Goal: Transaction & Acquisition: Book appointment/travel/reservation

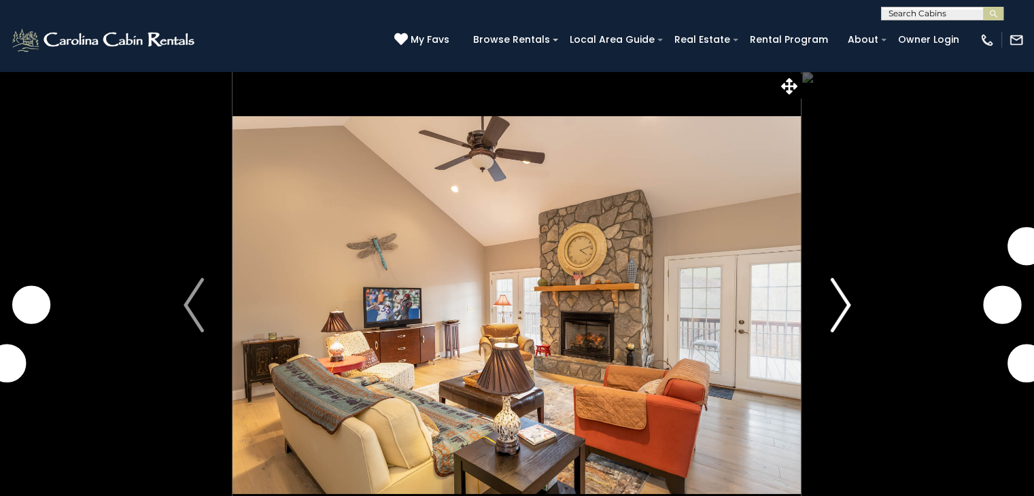
click at [842, 303] on img "Next" at bounding box center [840, 305] width 20 height 54
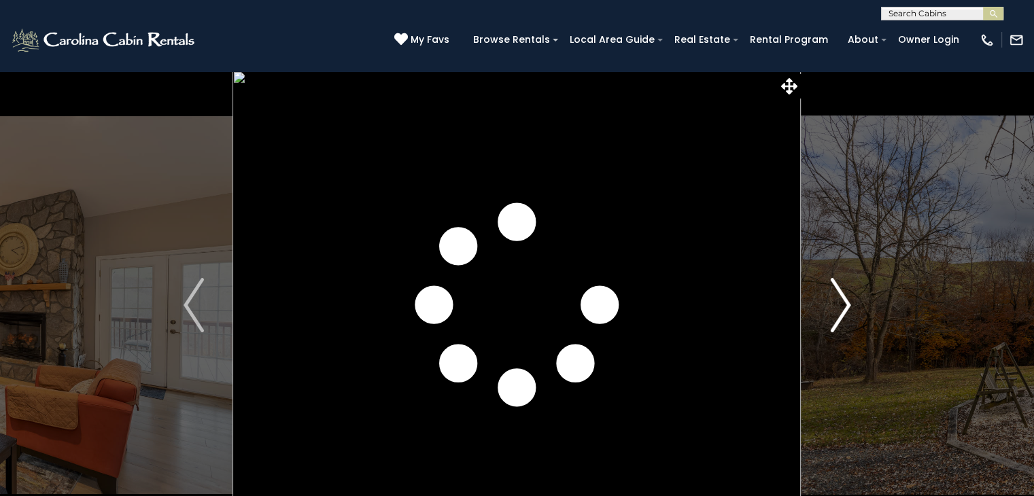
click at [845, 295] on img "Next" at bounding box center [840, 305] width 20 height 54
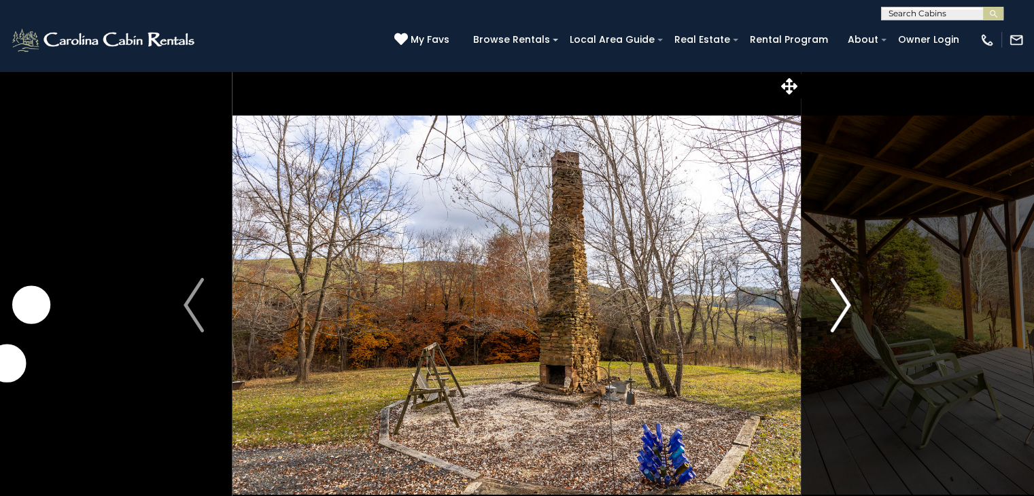
click at [846, 295] on img "Next" at bounding box center [840, 305] width 20 height 54
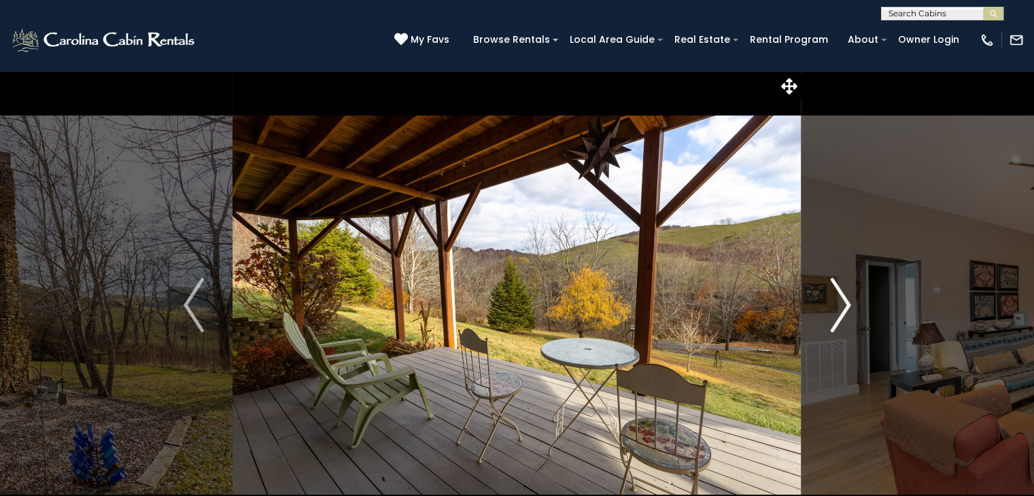
click at [846, 295] on img "Next" at bounding box center [840, 305] width 20 height 54
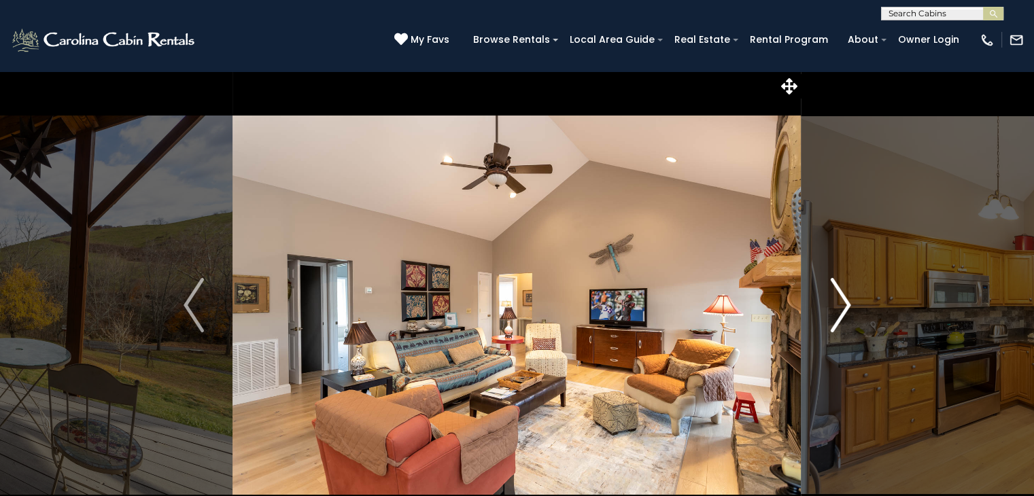
click at [846, 295] on img "Next" at bounding box center [840, 305] width 20 height 54
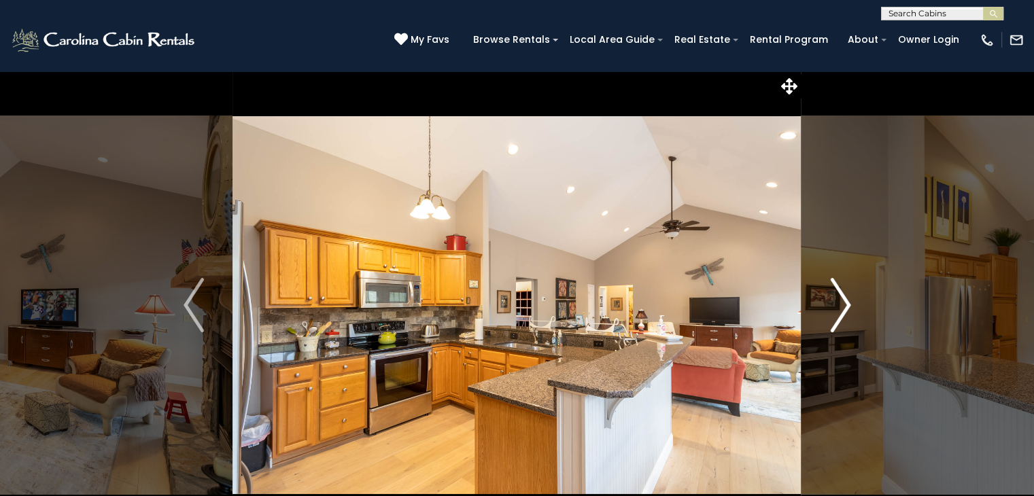
click at [846, 295] on img "Next" at bounding box center [840, 305] width 20 height 54
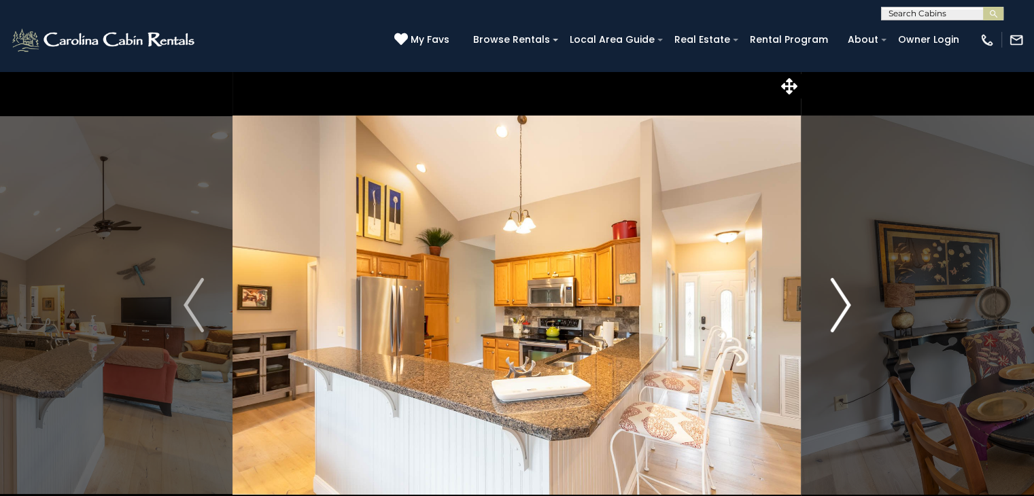
click at [846, 295] on img "Next" at bounding box center [840, 305] width 20 height 54
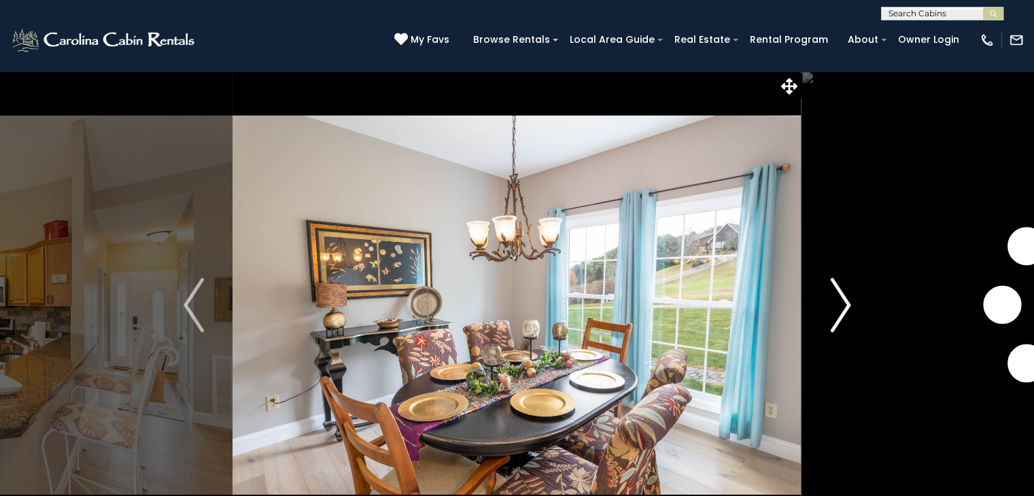
click at [846, 295] on img "Next" at bounding box center [840, 305] width 20 height 54
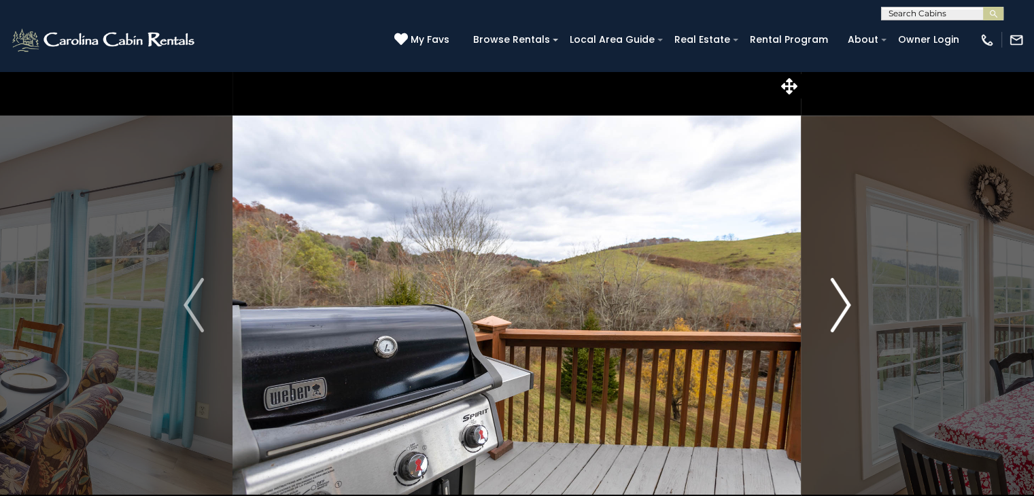
click at [846, 295] on img "Next" at bounding box center [840, 305] width 20 height 54
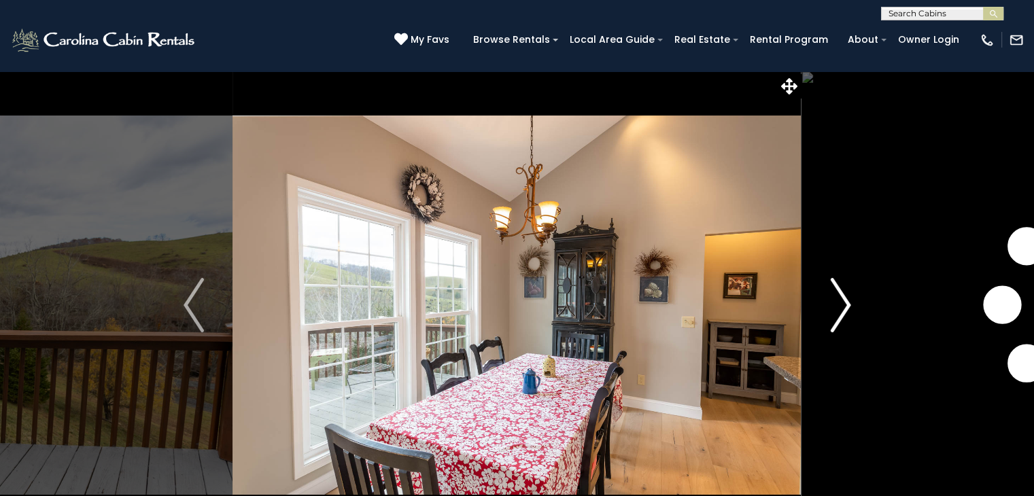
click at [846, 295] on img "Next" at bounding box center [840, 305] width 20 height 54
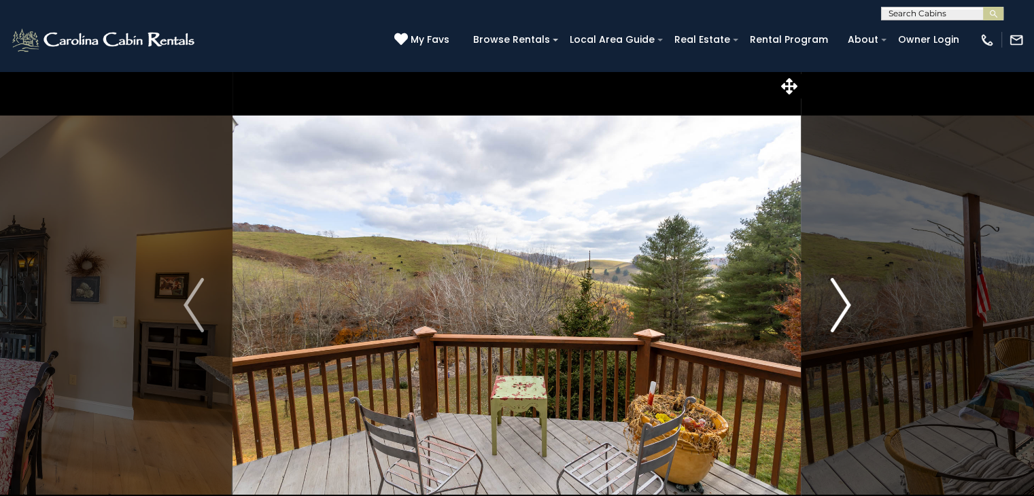
click at [846, 295] on img "Next" at bounding box center [840, 305] width 20 height 54
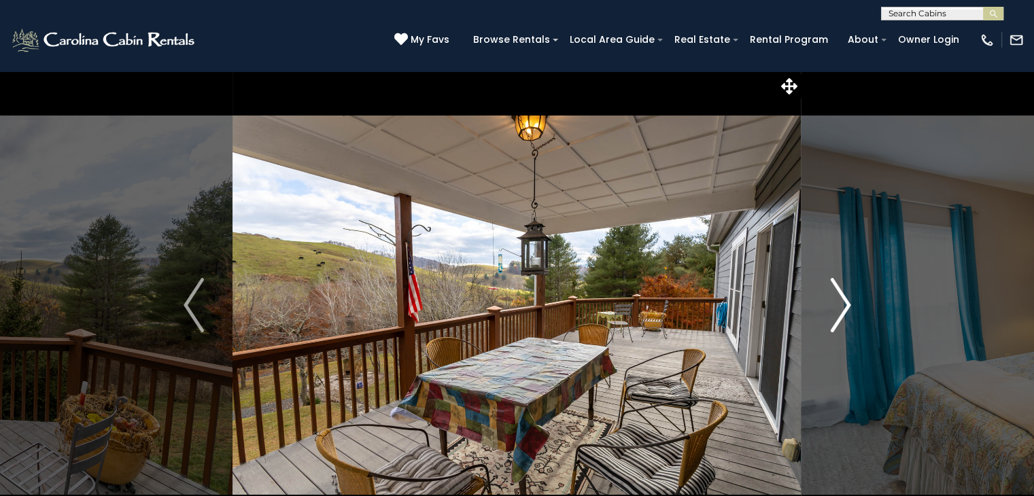
click at [846, 295] on img "Next" at bounding box center [840, 305] width 20 height 54
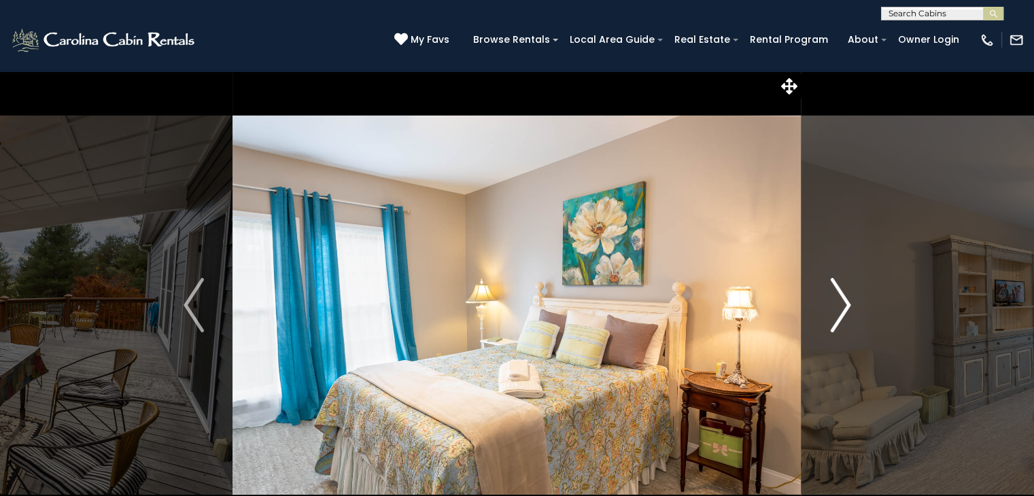
click at [846, 295] on img "Next" at bounding box center [840, 305] width 20 height 54
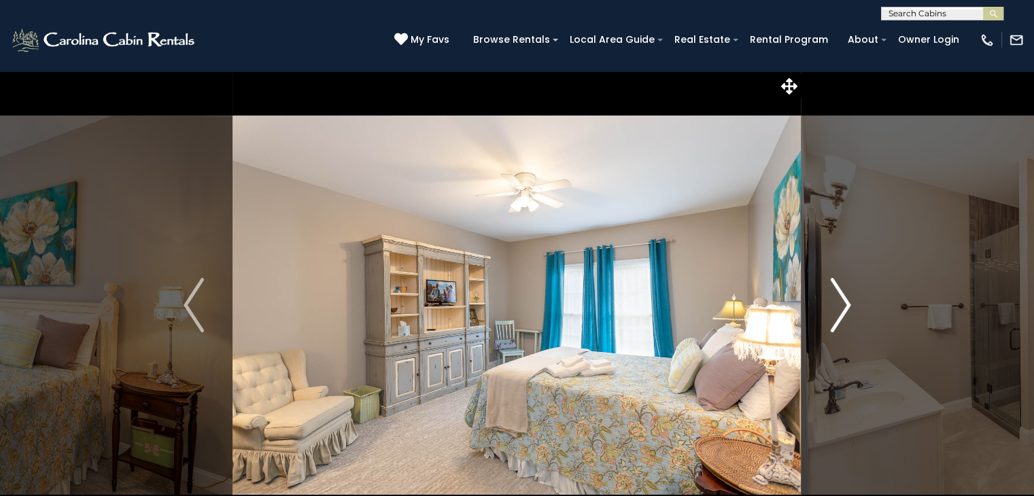
click at [846, 295] on img "Next" at bounding box center [840, 305] width 20 height 54
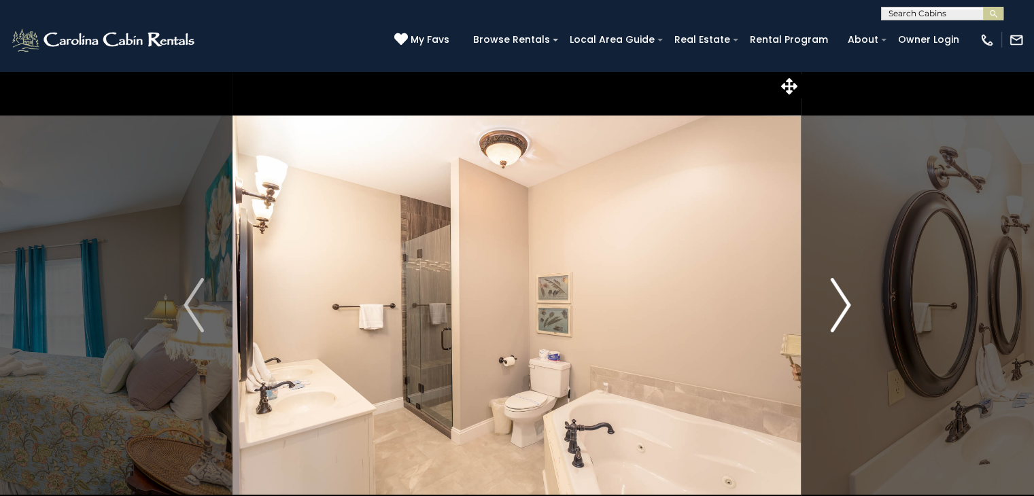
click at [846, 295] on img "Next" at bounding box center [840, 305] width 20 height 54
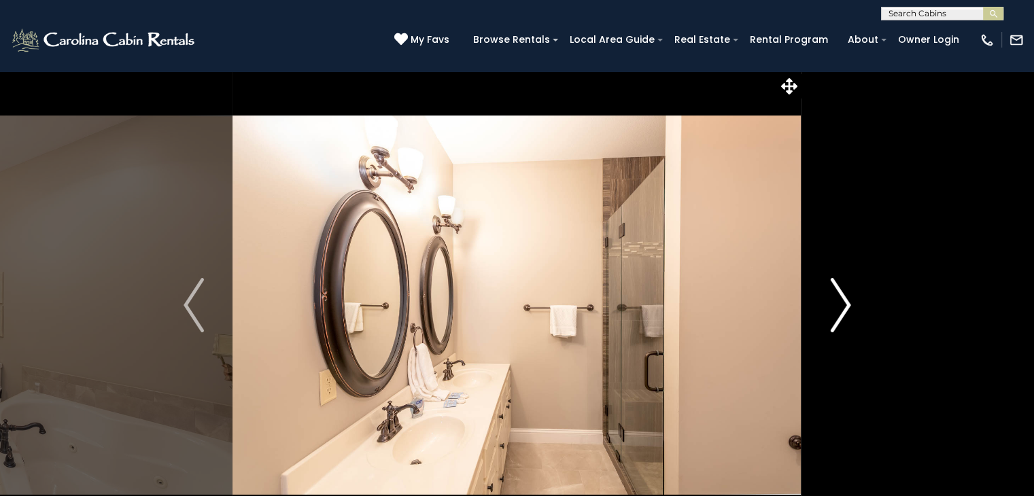
click at [846, 294] on img "Next" at bounding box center [840, 305] width 20 height 54
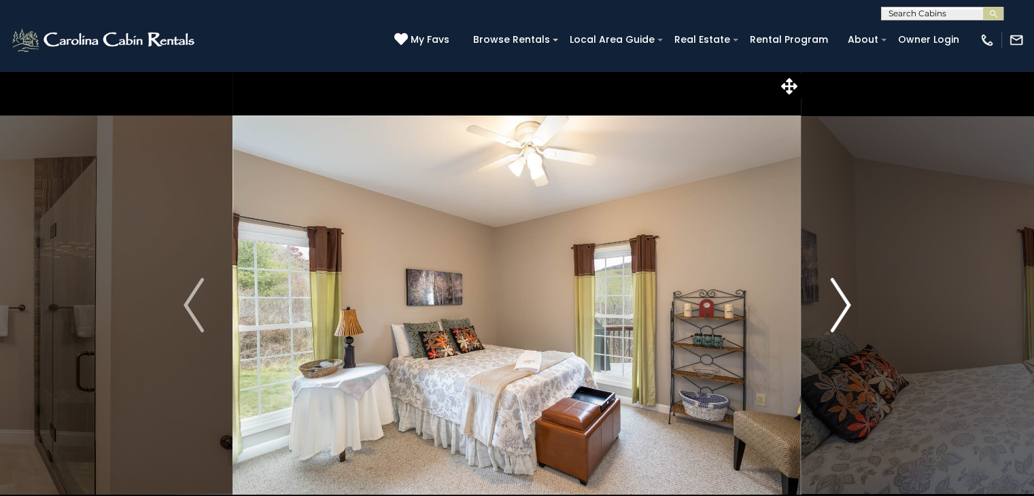
click at [846, 294] on img "Next" at bounding box center [840, 305] width 20 height 54
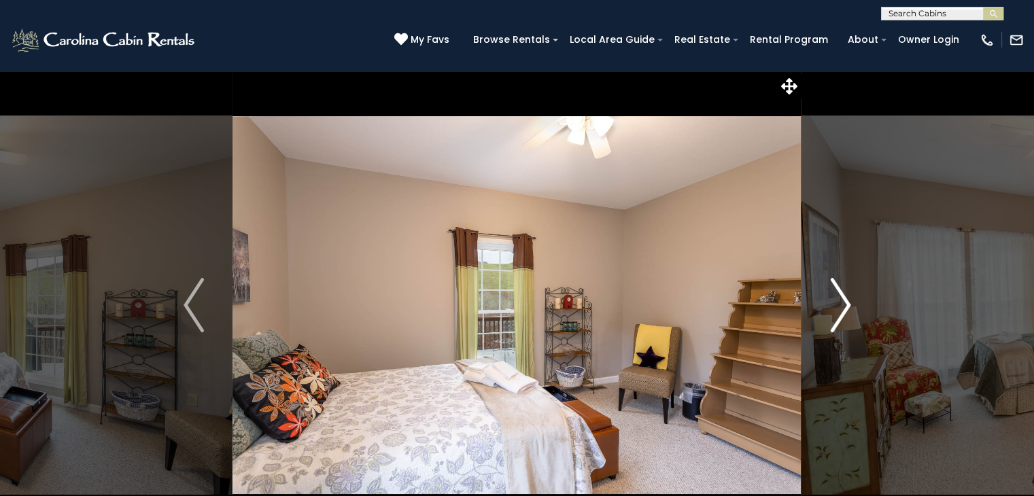
click at [846, 294] on img "Next" at bounding box center [840, 305] width 20 height 54
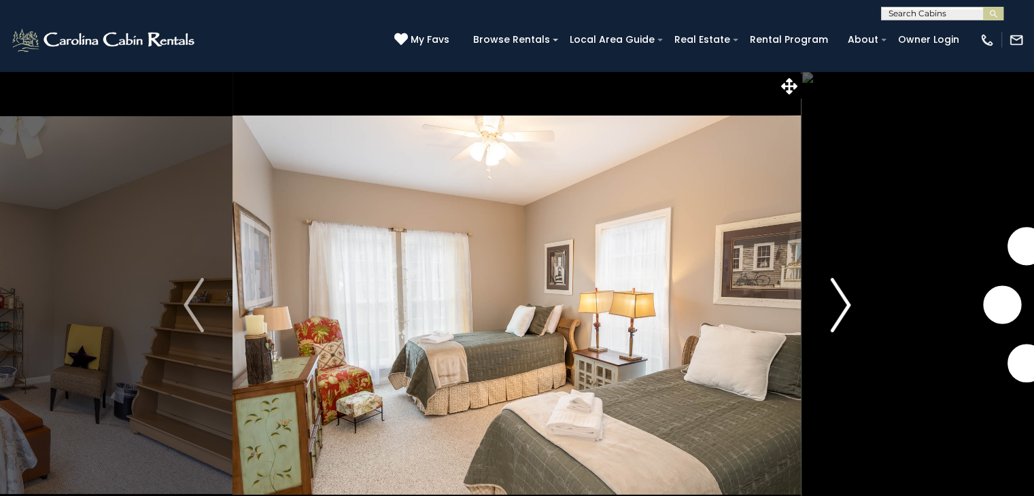
click at [846, 294] on img "Next" at bounding box center [840, 305] width 20 height 54
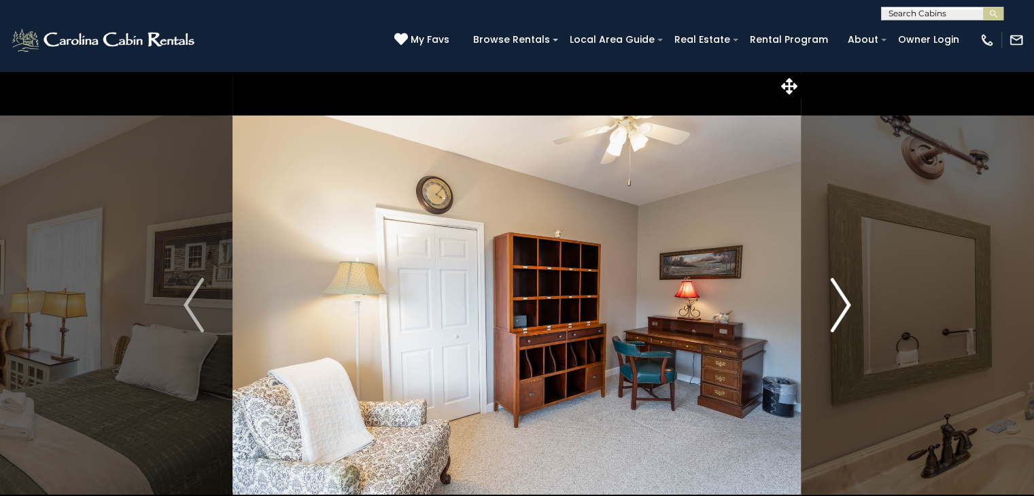
click at [846, 294] on img "Next" at bounding box center [840, 305] width 20 height 54
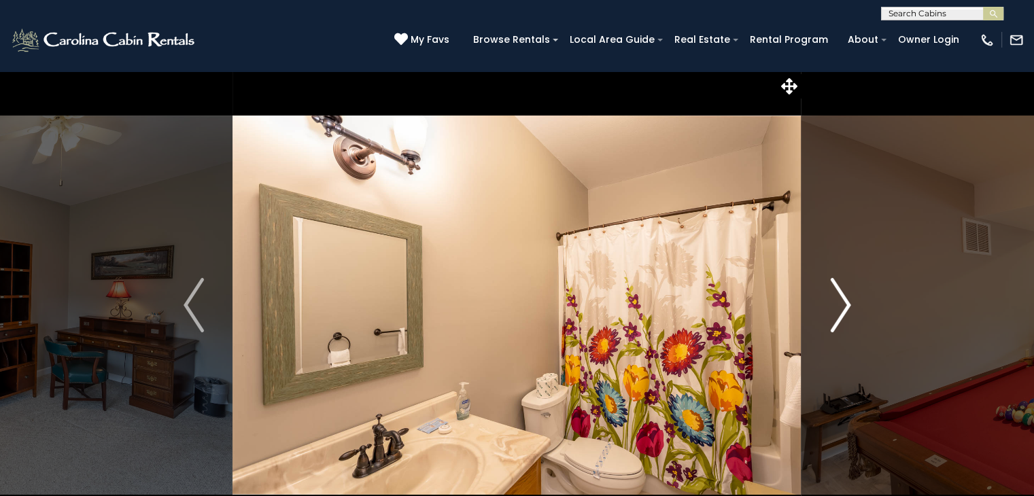
click at [846, 294] on img "Next" at bounding box center [840, 305] width 20 height 54
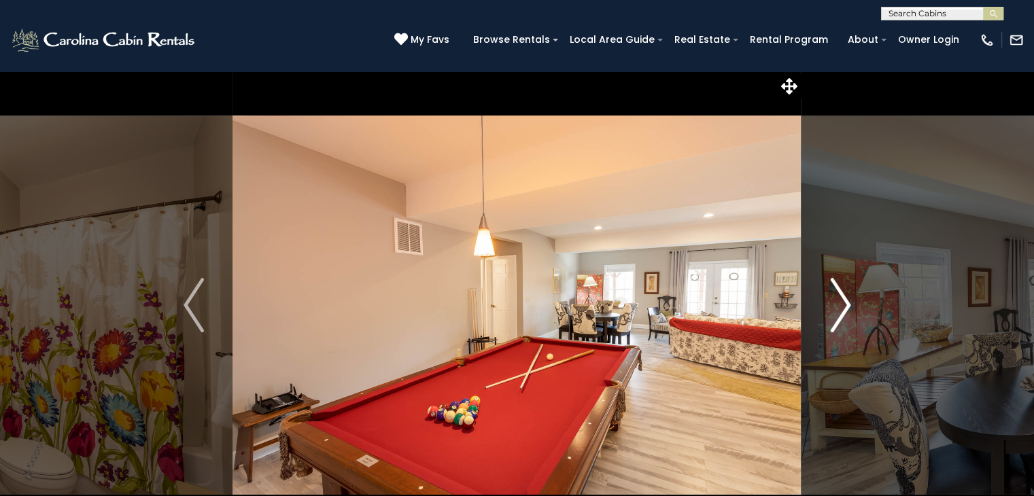
click at [846, 294] on img "Next" at bounding box center [840, 305] width 20 height 54
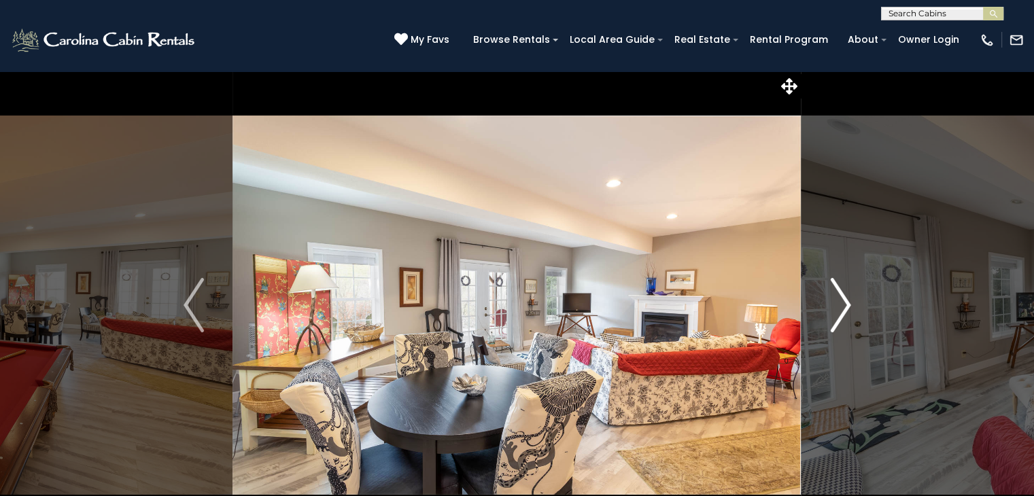
click at [846, 294] on img "Next" at bounding box center [840, 305] width 20 height 54
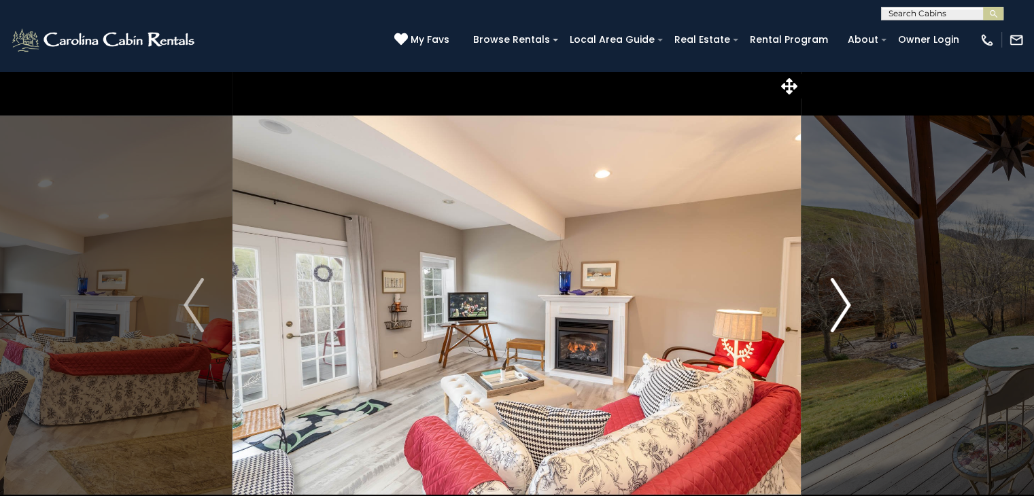
click at [846, 294] on img "Next" at bounding box center [840, 305] width 20 height 54
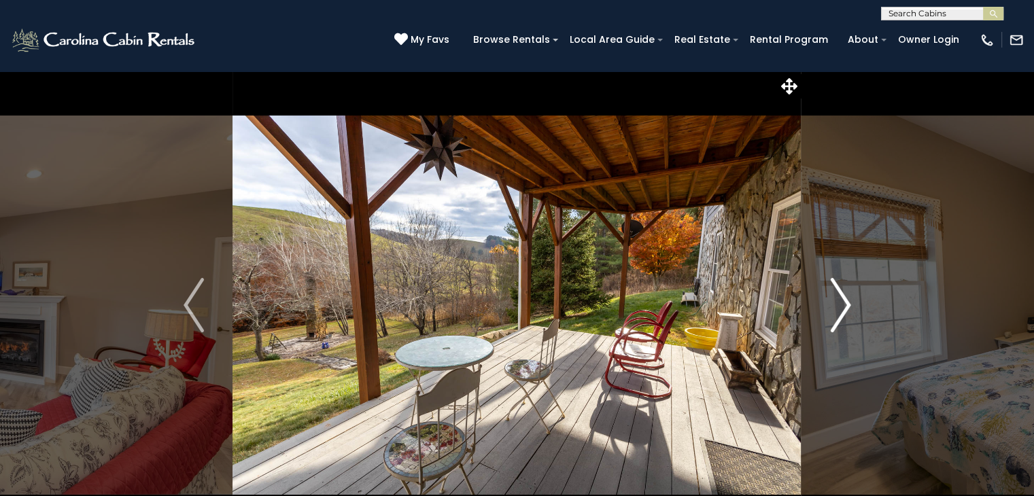
click at [846, 294] on img "Next" at bounding box center [840, 305] width 20 height 54
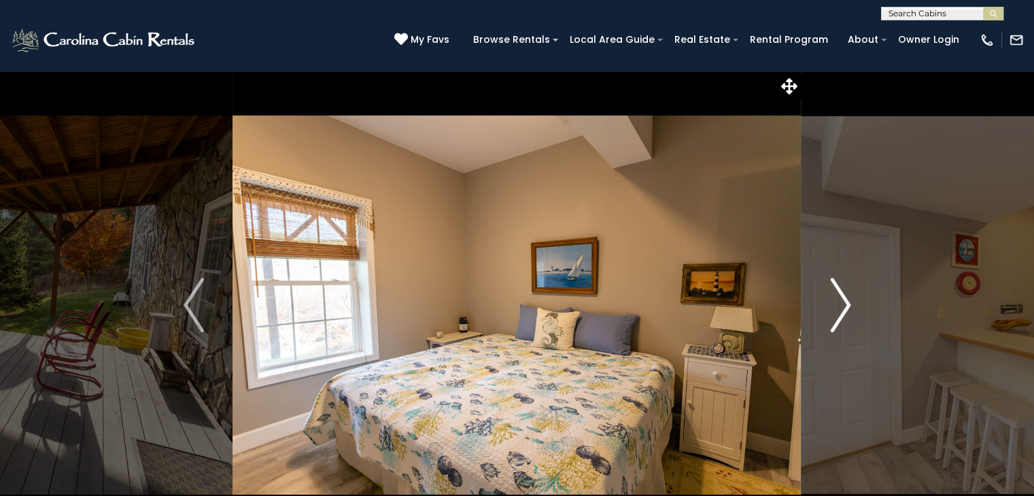
click at [846, 294] on img "Next" at bounding box center [840, 305] width 20 height 54
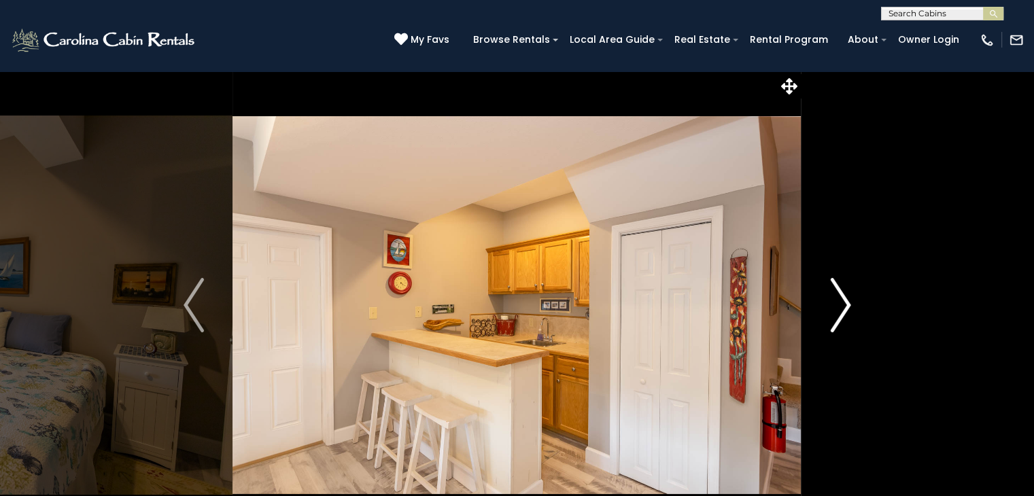
click at [846, 294] on img "Next" at bounding box center [840, 305] width 20 height 54
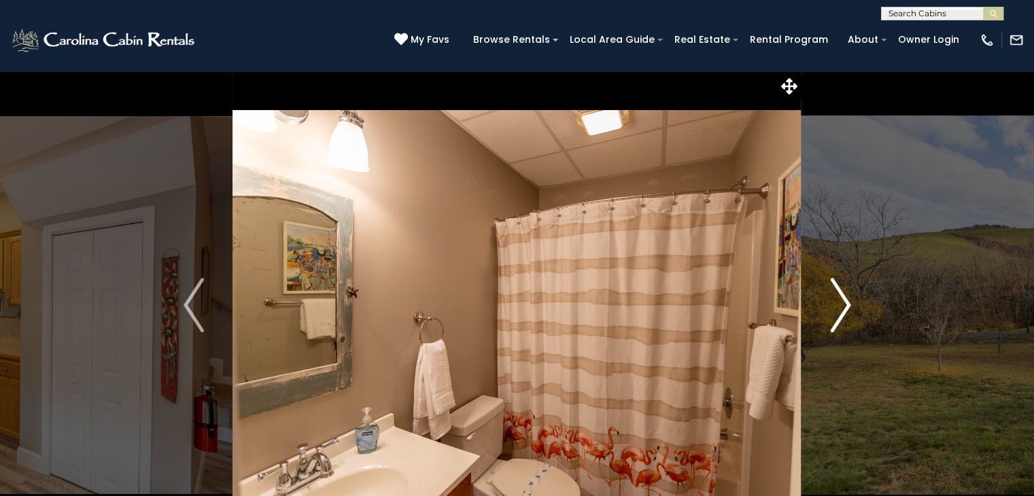
click at [846, 294] on img "Next" at bounding box center [840, 305] width 20 height 54
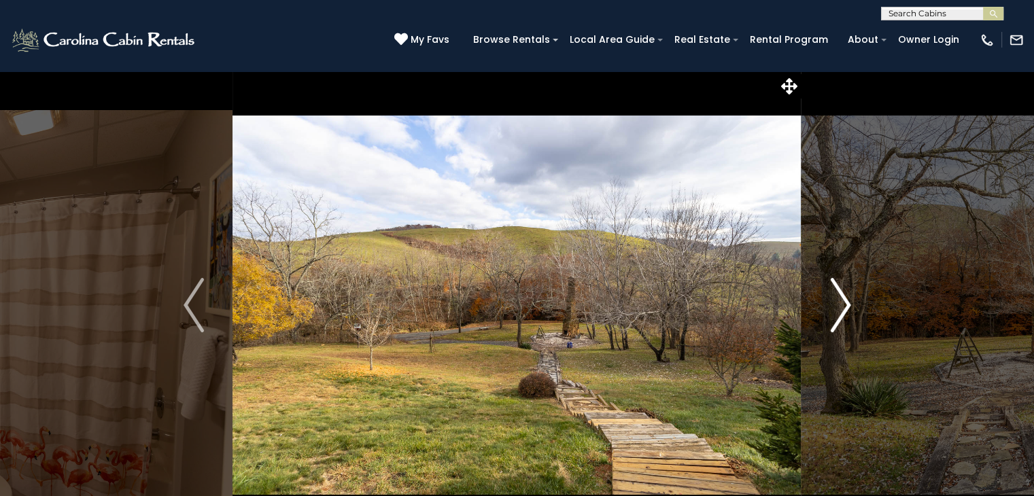
click at [846, 294] on img "Next" at bounding box center [840, 305] width 20 height 54
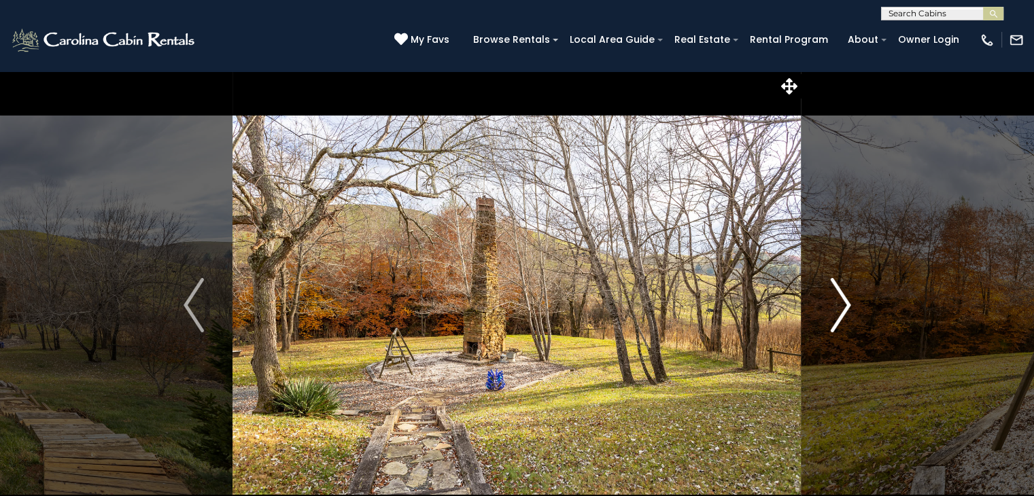
click at [846, 294] on img "Next" at bounding box center [840, 305] width 20 height 54
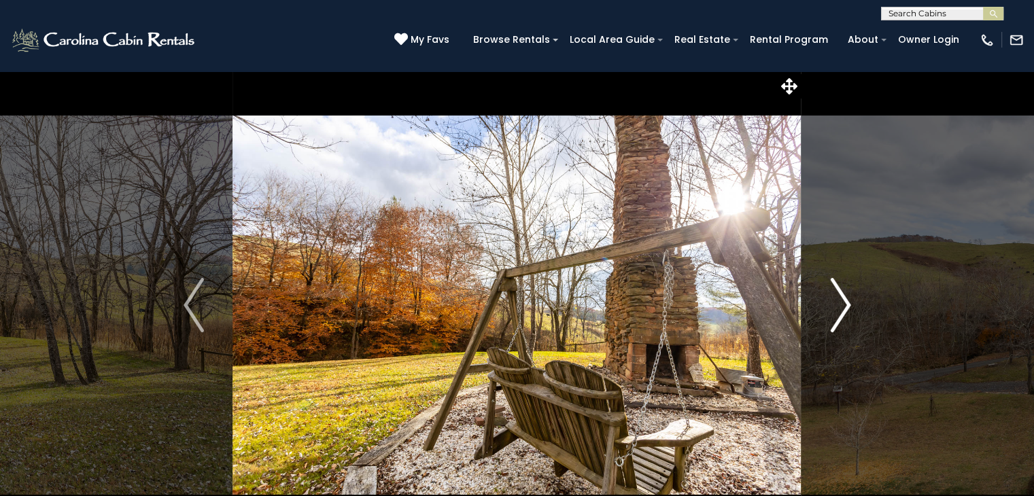
click at [846, 294] on img "Next" at bounding box center [840, 305] width 20 height 54
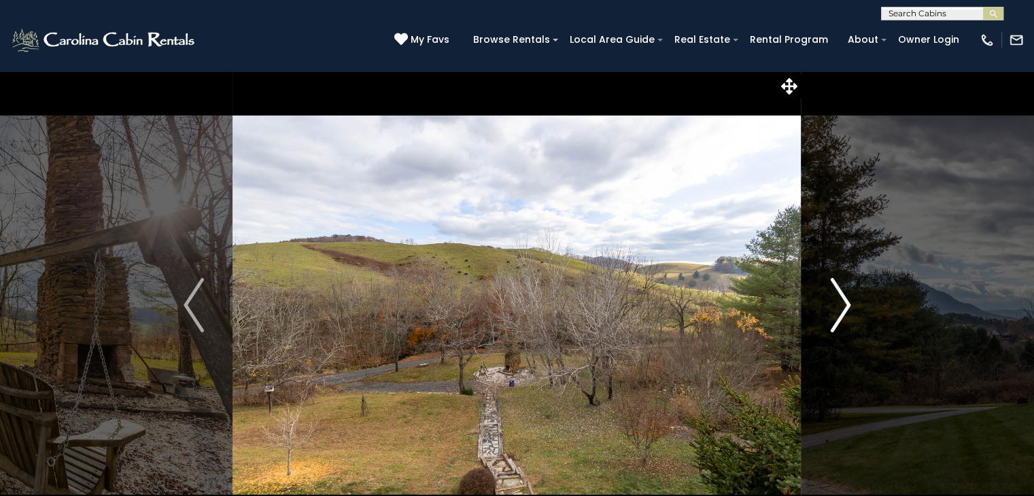
click at [846, 294] on img "Next" at bounding box center [840, 305] width 20 height 54
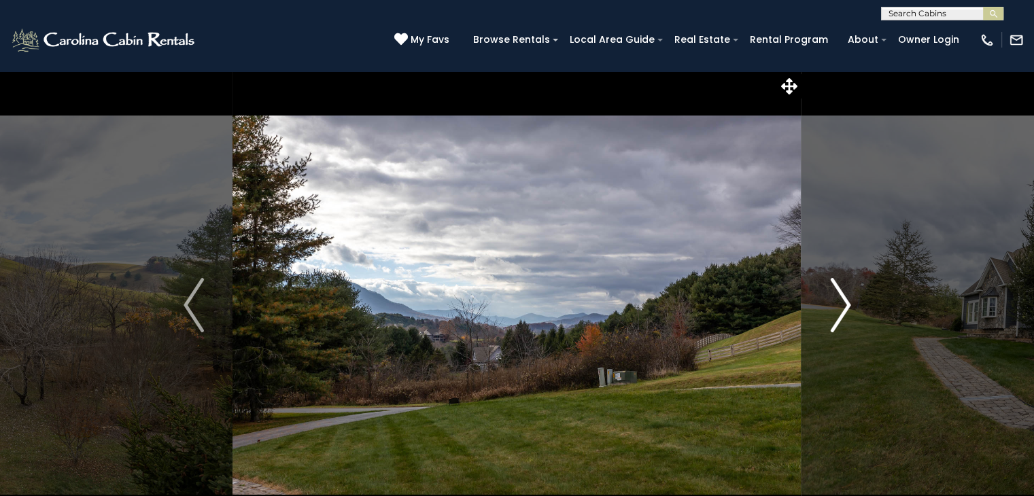
click at [846, 294] on img "Next" at bounding box center [840, 305] width 20 height 54
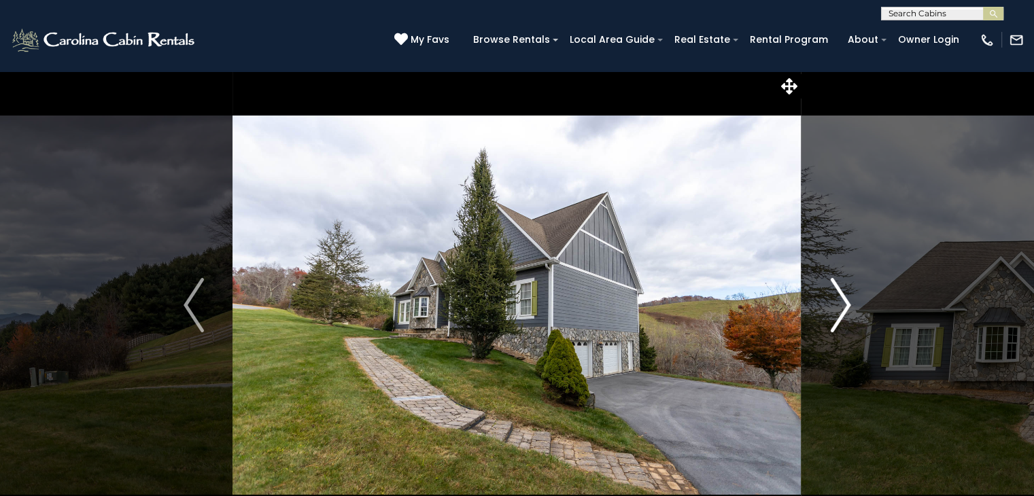
click at [846, 294] on img "Next" at bounding box center [840, 305] width 20 height 54
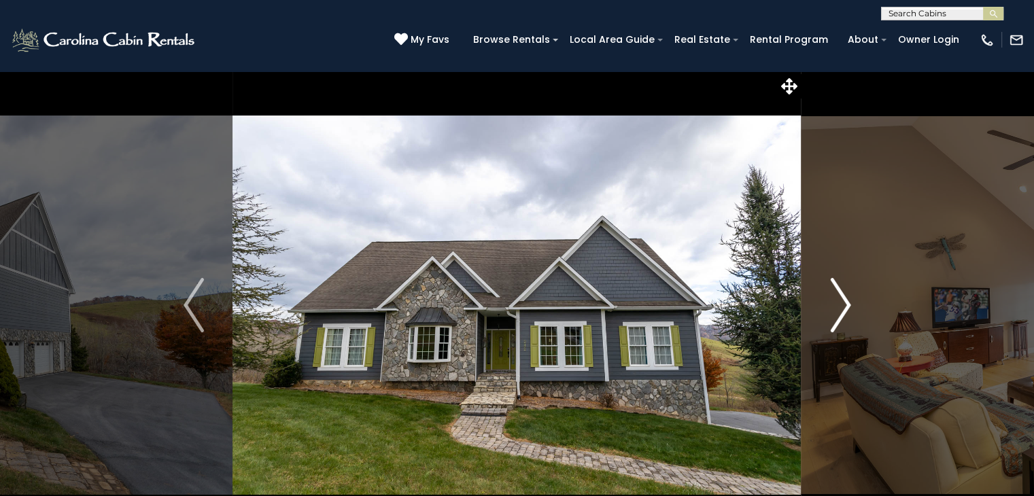
click at [846, 294] on img "Next" at bounding box center [840, 305] width 20 height 54
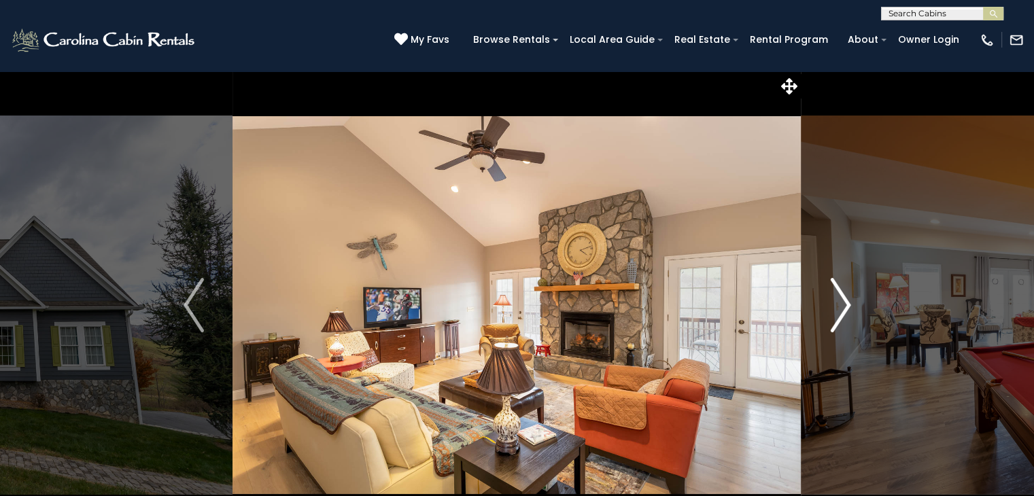
click at [846, 294] on img "Next" at bounding box center [840, 305] width 20 height 54
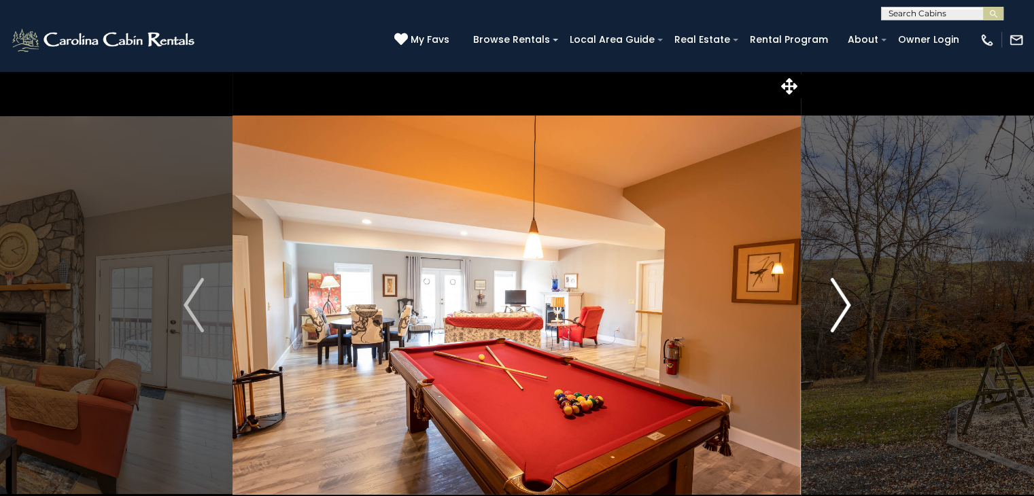
click at [846, 294] on img "Next" at bounding box center [840, 305] width 20 height 54
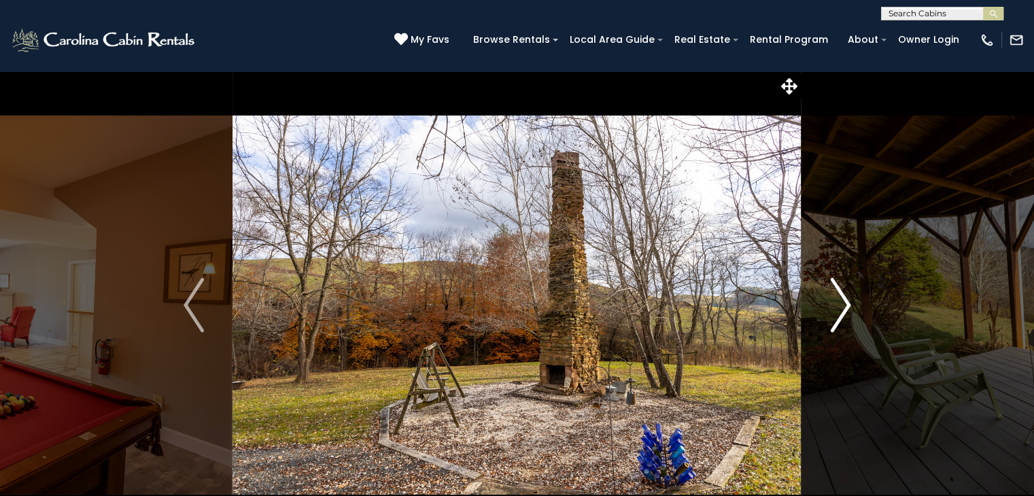
click at [846, 294] on img "Next" at bounding box center [840, 305] width 20 height 54
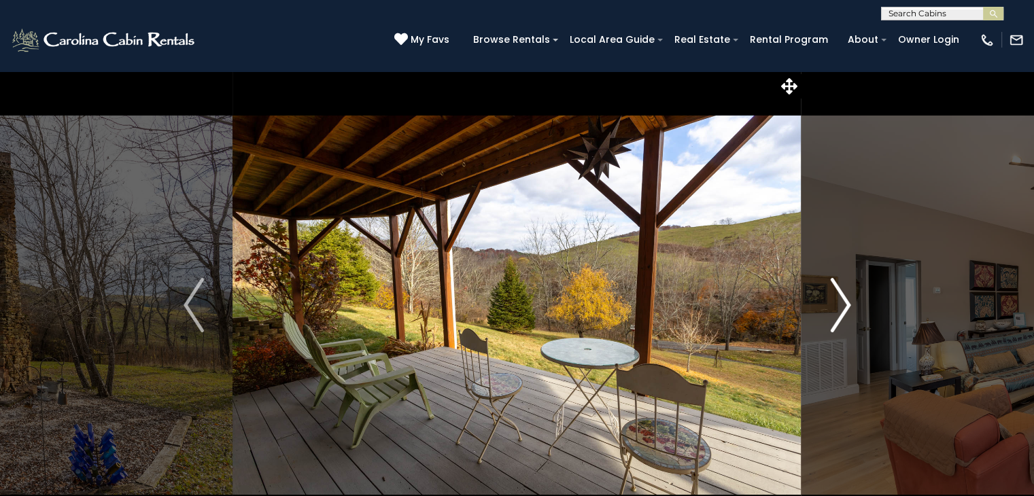
click at [846, 294] on img "Next" at bounding box center [840, 305] width 20 height 54
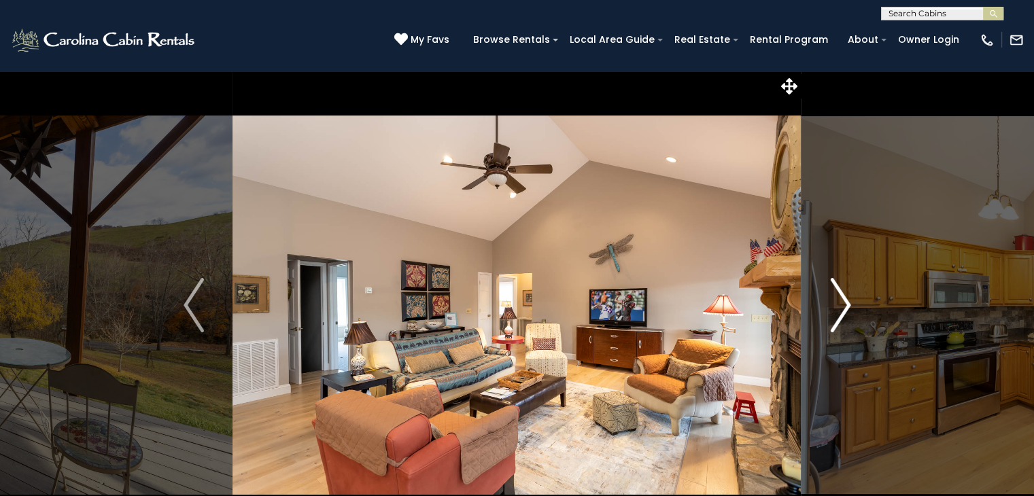
click at [846, 294] on img "Next" at bounding box center [840, 305] width 20 height 54
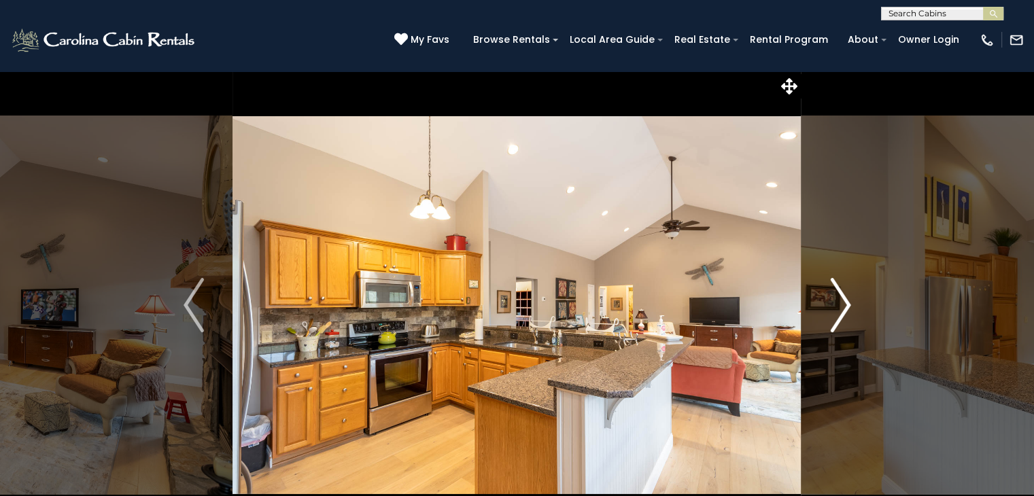
click at [846, 294] on img "Next" at bounding box center [840, 305] width 20 height 54
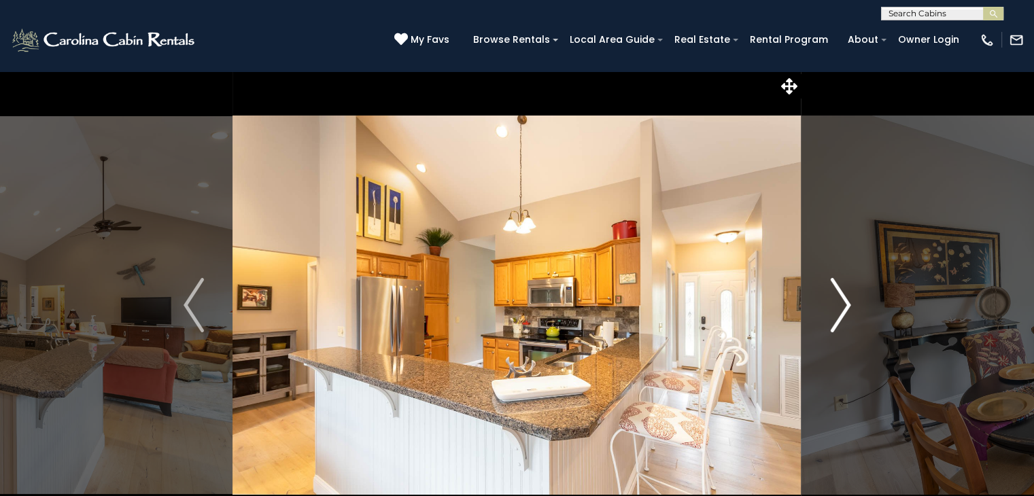
click at [846, 294] on img "Next" at bounding box center [840, 305] width 20 height 54
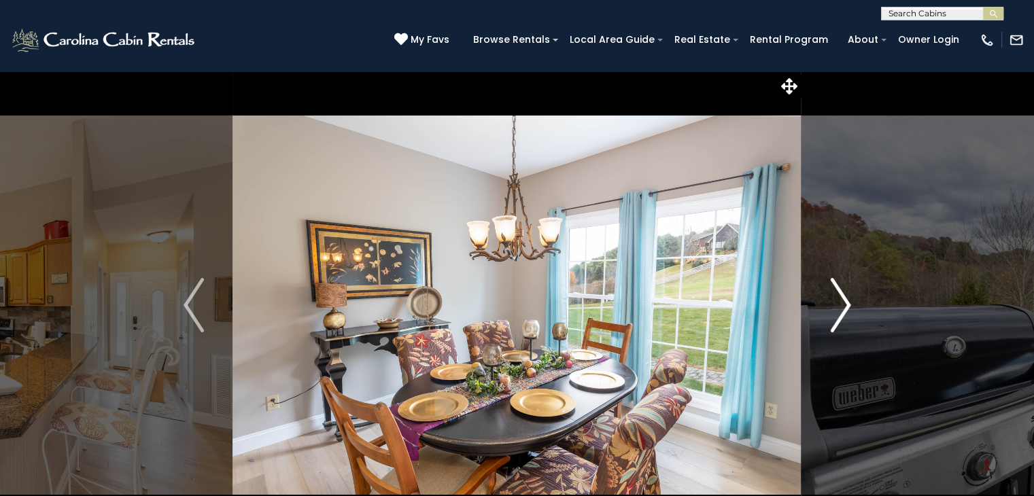
click at [846, 294] on img "Next" at bounding box center [840, 305] width 20 height 54
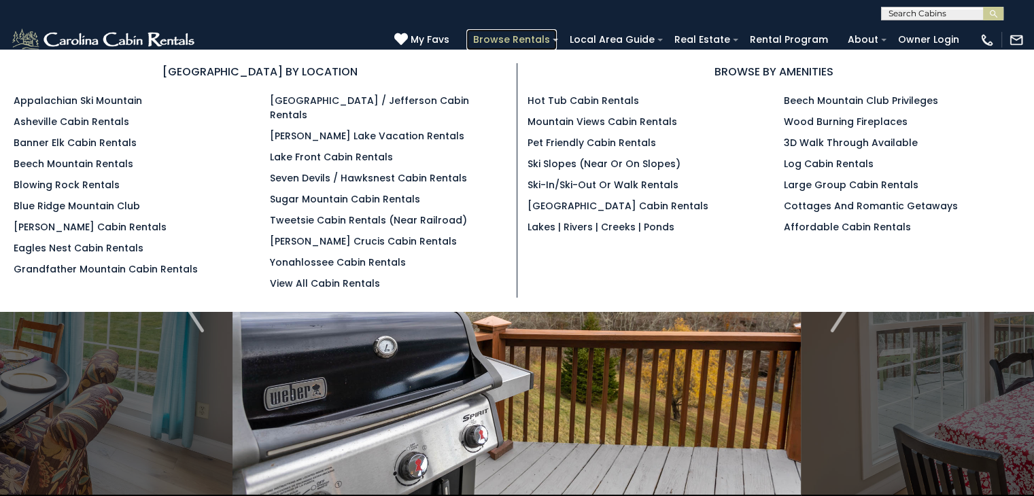
click at [550, 41] on link "Browse Rentals" at bounding box center [511, 39] width 90 height 21
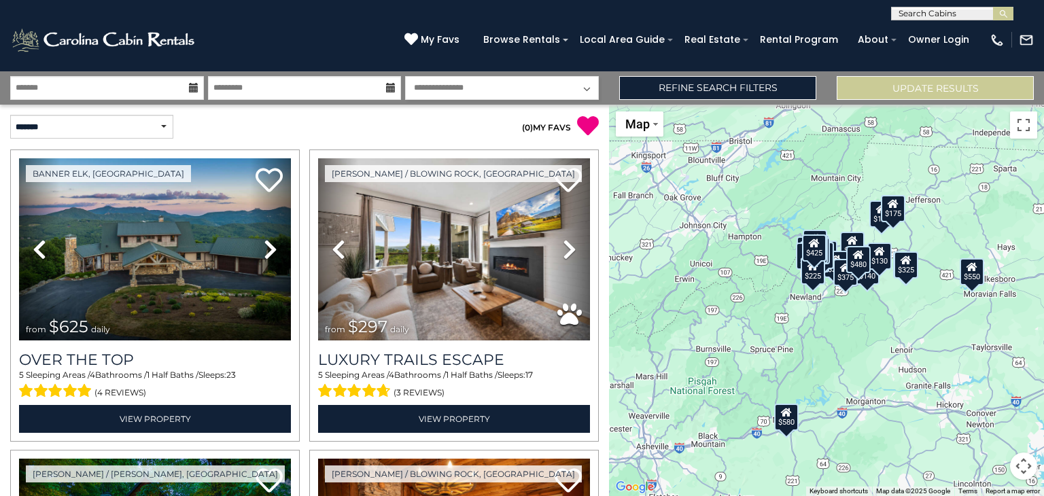
click at [890, 292] on div "$625 $297 $175 $165 $300 $580 $290 $424 $395 $270 $185 $265 $230 $550 $349 $230…" at bounding box center [826, 301] width 435 height 392
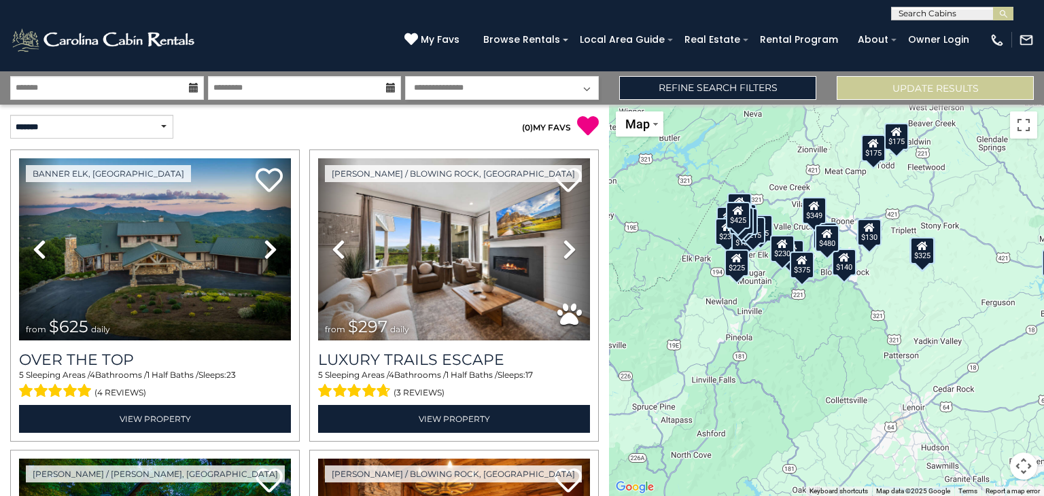
click at [887, 265] on div "$625 $297 $175 $165 $300 $580 $290 $424 $395 $270 $185 $265 $230 $550 $349 $230…" at bounding box center [826, 301] width 435 height 392
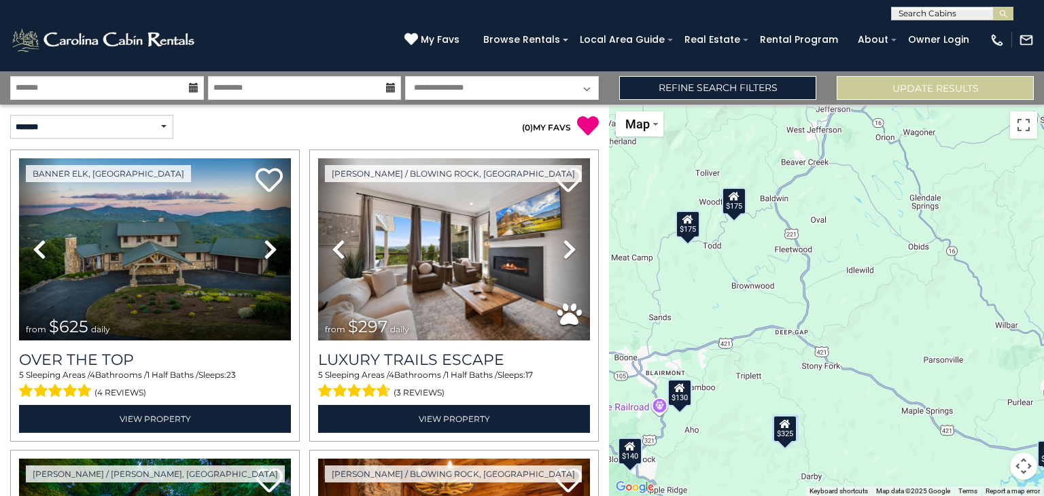
drag, startPoint x: 890, startPoint y: 254, endPoint x: 712, endPoint y: 439, distance: 257.3
click at [712, 439] on div "$625 $297 $175 $165 $300 $580 $290 $424 $395 $270 $185 $265 $230 $550 $349 $230…" at bounding box center [826, 301] width 435 height 392
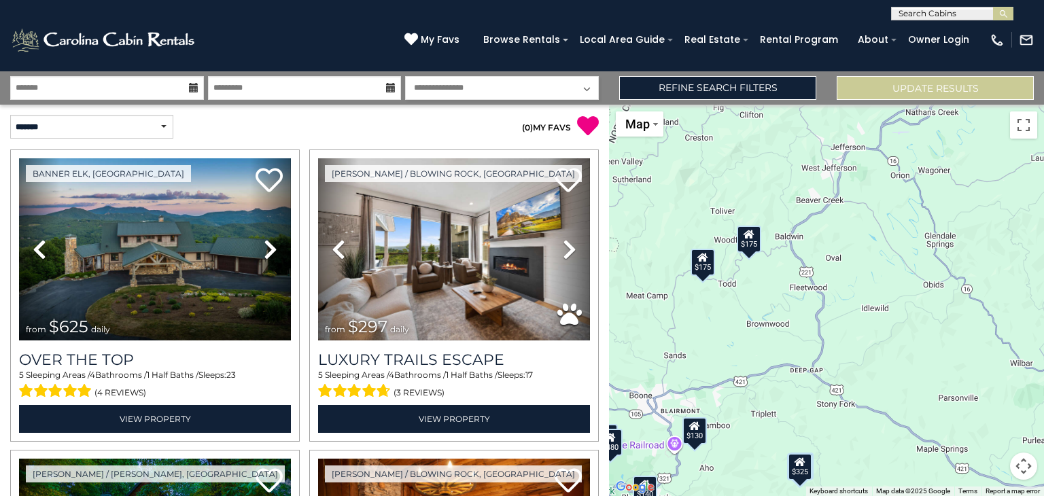
drag, startPoint x: 829, startPoint y: 281, endPoint x: 844, endPoint y: 320, distance: 42.2
click at [844, 320] on div "$625 $297 $175 $165 $300 $580 $290 $424 $395 $270 $185 $265 $230 $550 $349 $230…" at bounding box center [826, 301] width 435 height 392
click at [850, 256] on div "$625 $297 $175 $165 $300 $580 $290 $424 $395 $270 $185 $265 $230 $550 $349 $230…" at bounding box center [826, 301] width 435 height 392
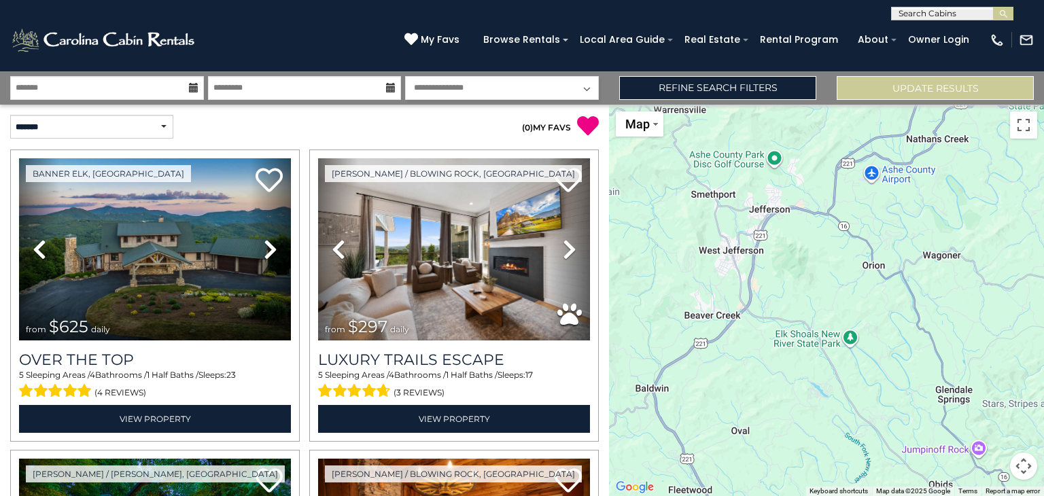
drag, startPoint x: 736, startPoint y: 381, endPoint x: 765, endPoint y: 434, distance: 59.6
click at [765, 434] on div "$625 $297 $175 $165 $300 $580 $290 $424 $395 $270 $185 $265 $230 $550 $349 $230…" at bounding box center [826, 301] width 435 height 392
click at [1024, 469] on button "Map camera controls" at bounding box center [1023, 466] width 27 height 27
click at [994, 463] on button "Zoom out" at bounding box center [989, 466] width 27 height 27
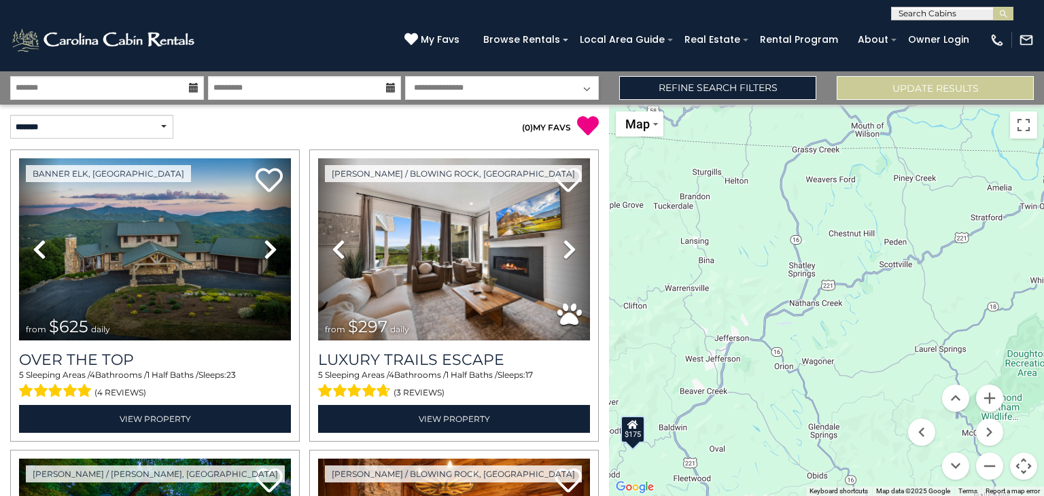
drag, startPoint x: 870, startPoint y: 347, endPoint x: 807, endPoint y: 428, distance: 101.7
click at [807, 428] on div "$625 $297 $175 $165 $300 $580 $290 $424 $395 $270 $185 $265 $230 $550 $349 $230…" at bounding box center [826, 301] width 435 height 392
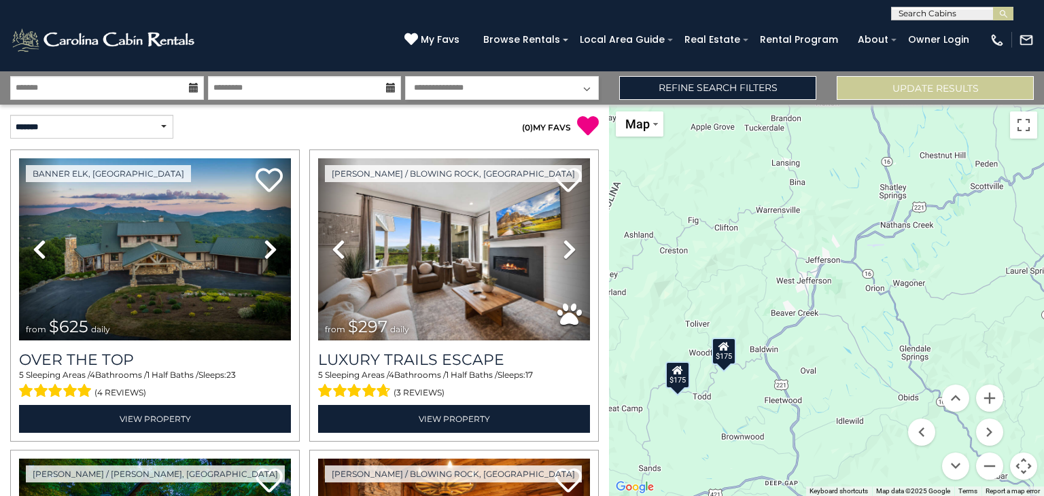
drag, startPoint x: 807, startPoint y: 428, endPoint x: 896, endPoint y: 349, distance: 118.5
click at [896, 349] on div "$625 $297 $175 $165 $300 $580 $290 $424 $395 $270 $185 $265 $230 $550 $349 $230…" at bounding box center [826, 301] width 435 height 392
click at [726, 357] on div "$175" at bounding box center [723, 352] width 24 height 27
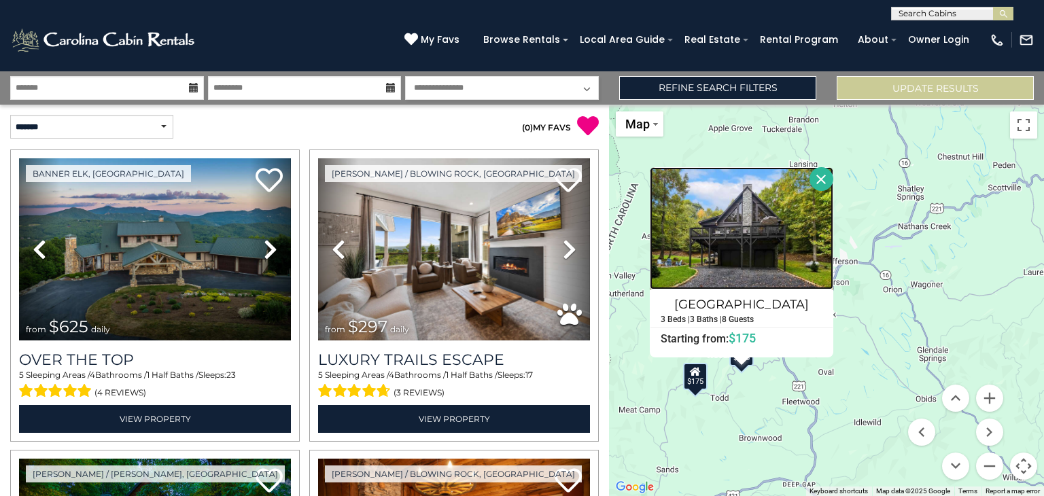
click at [744, 229] on img at bounding box center [742, 228] width 184 height 122
click at [821, 186] on button "Close" at bounding box center [822, 179] width 24 height 24
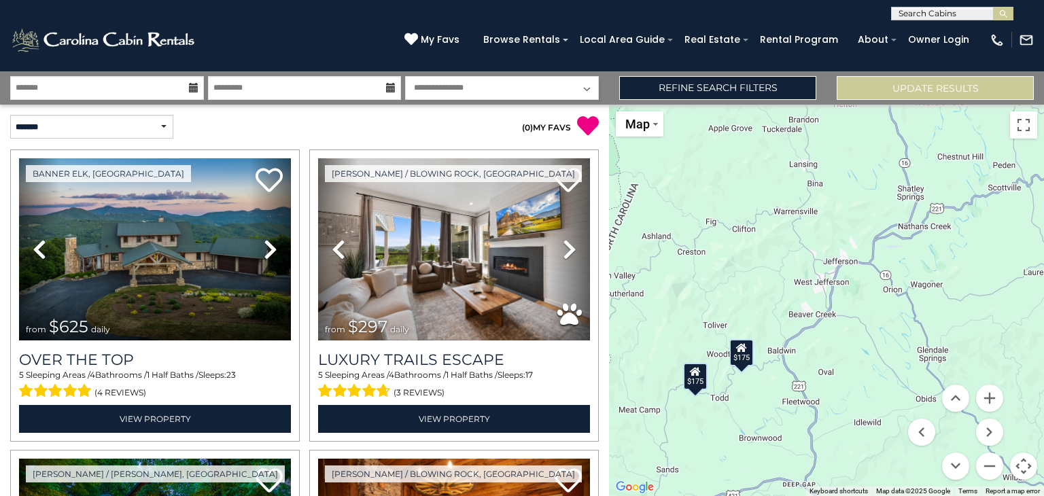
click at [696, 381] on div "$175" at bounding box center [695, 376] width 24 height 27
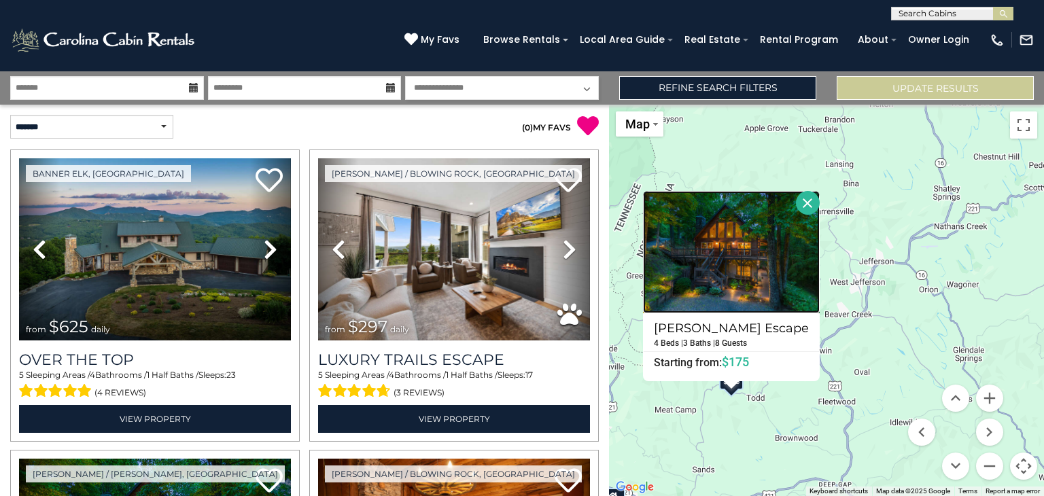
click at [722, 273] on img at bounding box center [731, 252] width 177 height 122
click at [800, 203] on button "Close" at bounding box center [808, 203] width 24 height 24
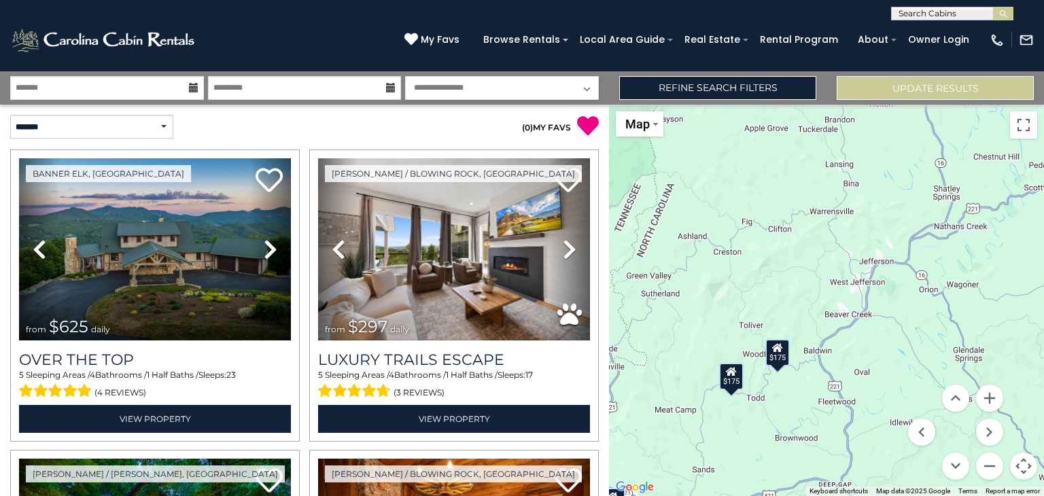
click at [777, 358] on div "$175" at bounding box center [778, 352] width 24 height 27
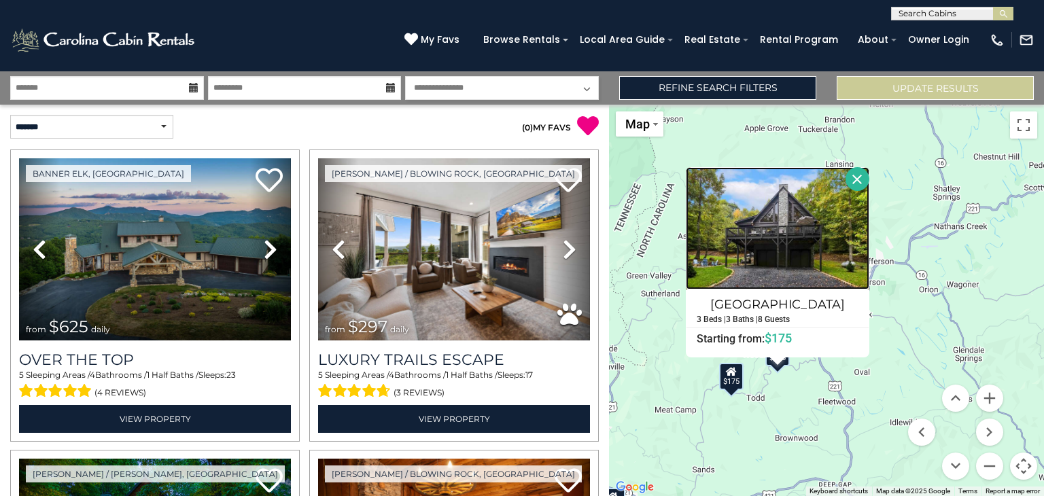
click at [775, 245] on img at bounding box center [778, 228] width 184 height 122
click at [856, 180] on button "Close" at bounding box center [858, 179] width 24 height 24
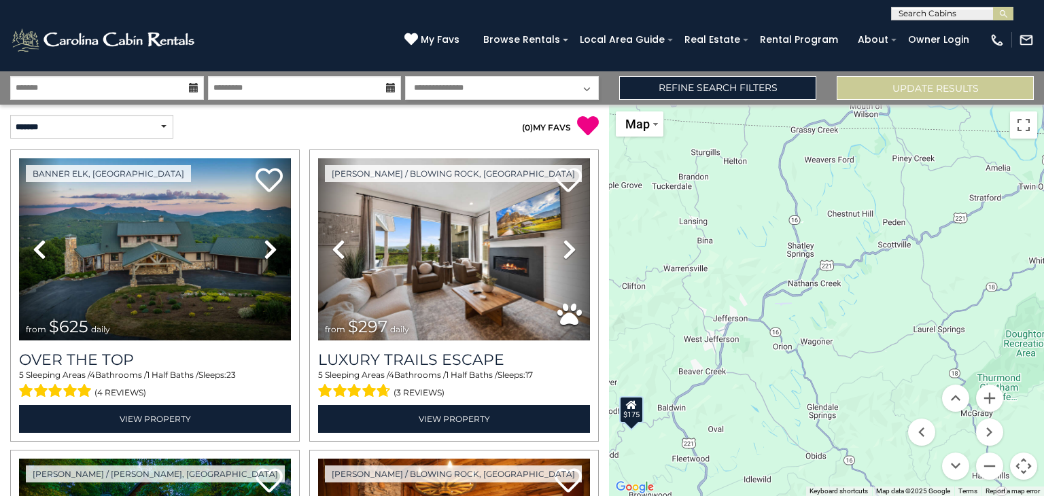
drag, startPoint x: 932, startPoint y: 347, endPoint x: 784, endPoint y: 405, distance: 159.1
click at [784, 405] on div "$625 $297 $175 $165 $300 $580 $290 $424 $395 $270 $185 $265 $230 $550 $349 $230…" at bounding box center [826, 301] width 435 height 392
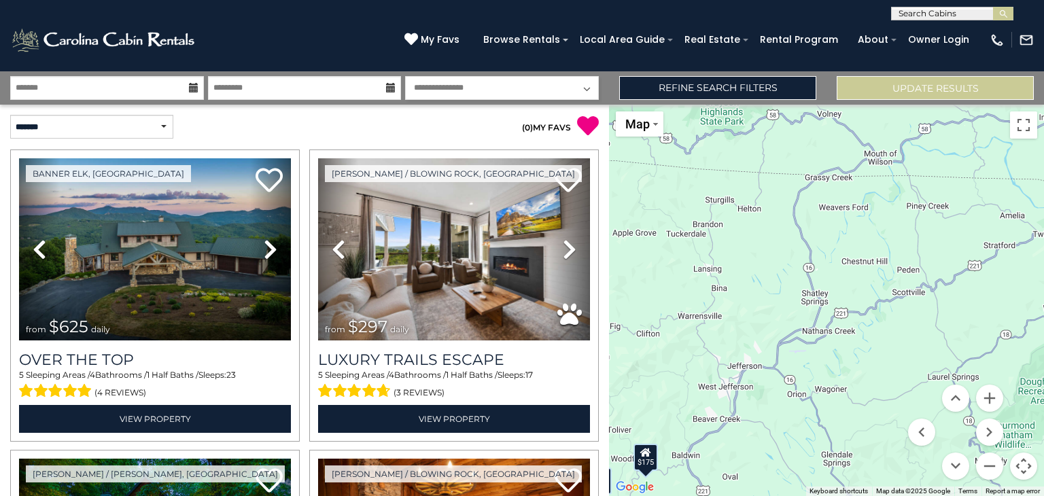
drag, startPoint x: 837, startPoint y: 239, endPoint x: 851, endPoint y: 295, distance: 57.4
click at [851, 295] on div "$625 $297 $175 $165 $300 $580 $290 $424 $395 $270 $185 $265 $230 $550 $349 $230…" at bounding box center [826, 301] width 435 height 392
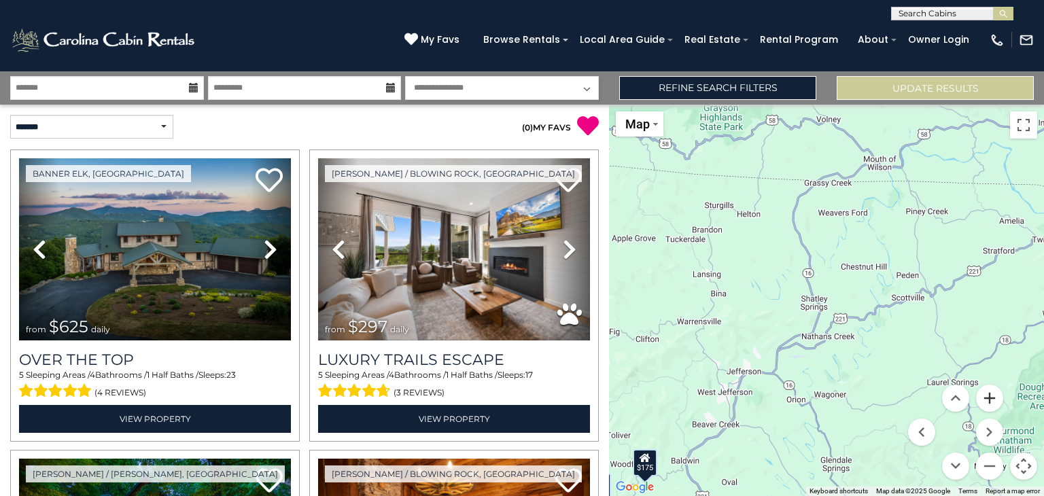
click at [993, 394] on button "Zoom in" at bounding box center [989, 398] width 27 height 27
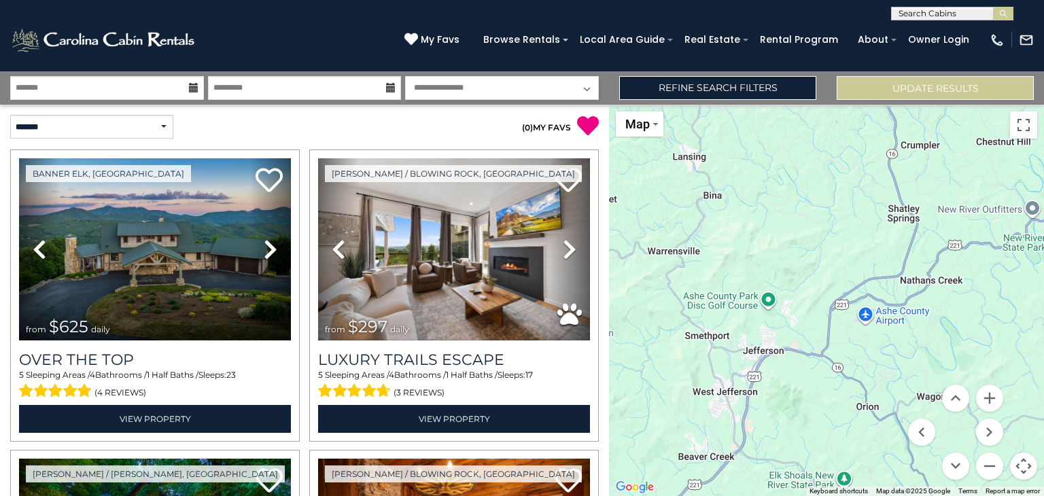
drag, startPoint x: 911, startPoint y: 383, endPoint x: 1013, endPoint y: 289, distance: 139.1
click at [1013, 289] on div "$625 $297 $175 $165 $300 $580 $290 $424 $395 $270 $185 $265 $230 $550 $349 $230…" at bounding box center [826, 301] width 435 height 392
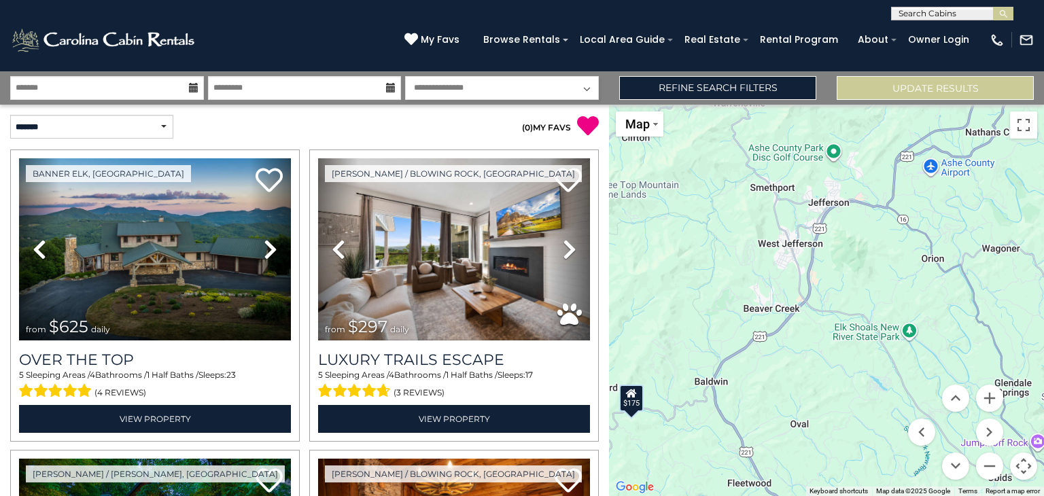
drag, startPoint x: 855, startPoint y: 373, endPoint x: 916, endPoint y: 273, distance: 116.3
click at [916, 273] on div "$625 $297 $175 $165 $300 $580 $290 $424 $395 $270 $185 $265 $230 $550 $349 $230…" at bounding box center [826, 301] width 435 height 392
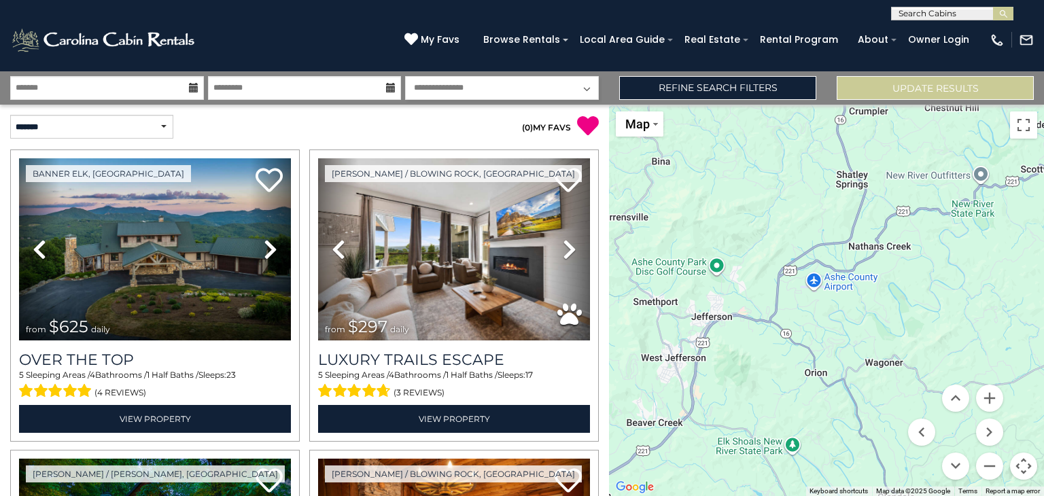
drag, startPoint x: 888, startPoint y: 260, endPoint x: 768, endPoint y: 376, distance: 166.9
click at [768, 376] on div "$625 $297 $175 $165 $300 $580 $290 $424 $395 $270 $185 $265 $230 $550 $349 $230…" at bounding box center [826, 301] width 435 height 392
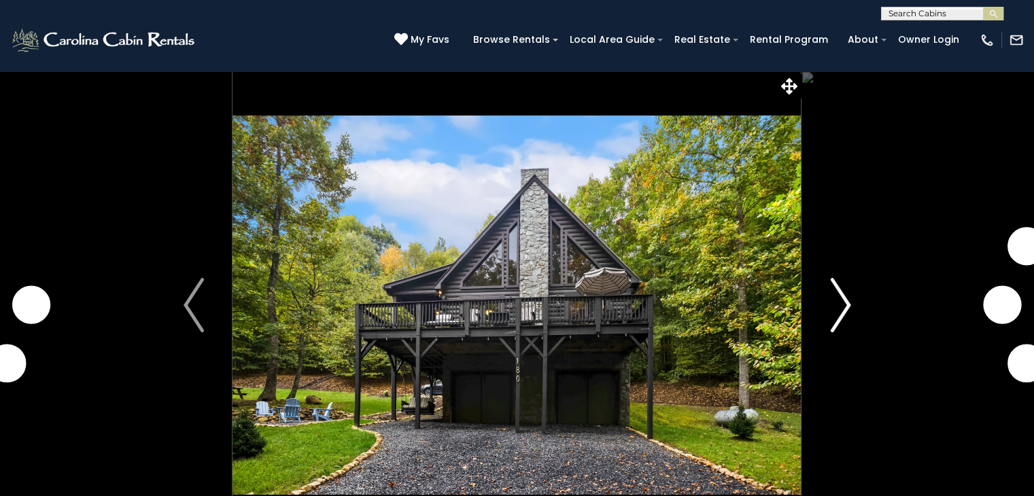
click at [847, 305] on img "Next" at bounding box center [840, 305] width 20 height 54
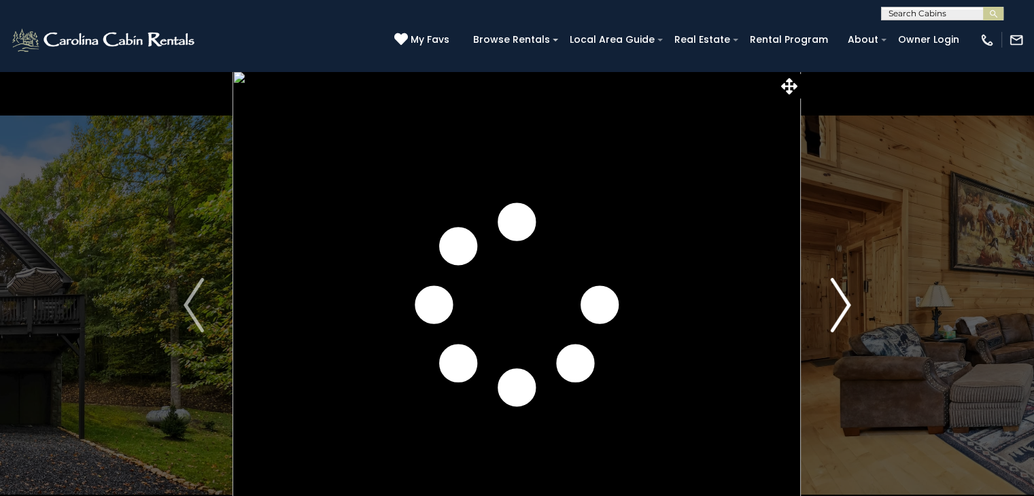
click at [847, 305] on img "Next" at bounding box center [840, 305] width 20 height 54
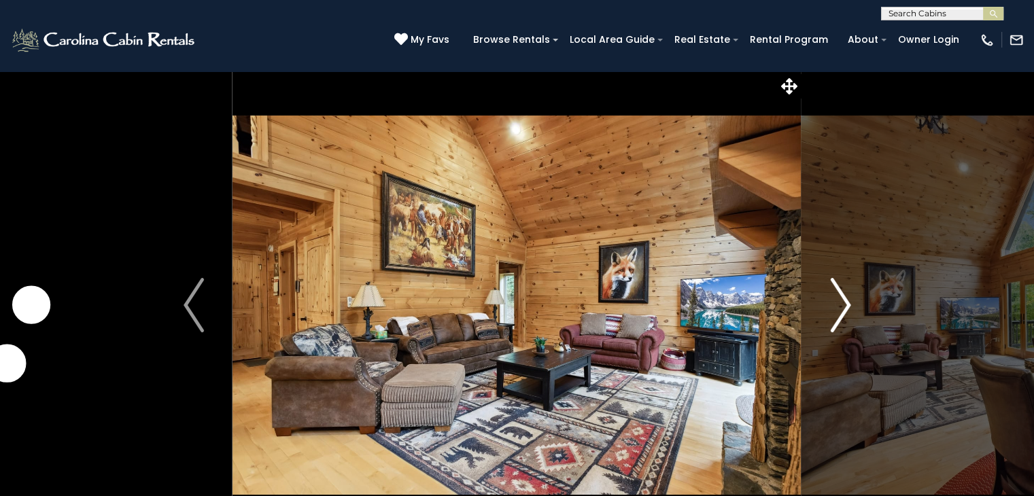
click at [847, 305] on img "Next" at bounding box center [840, 305] width 20 height 54
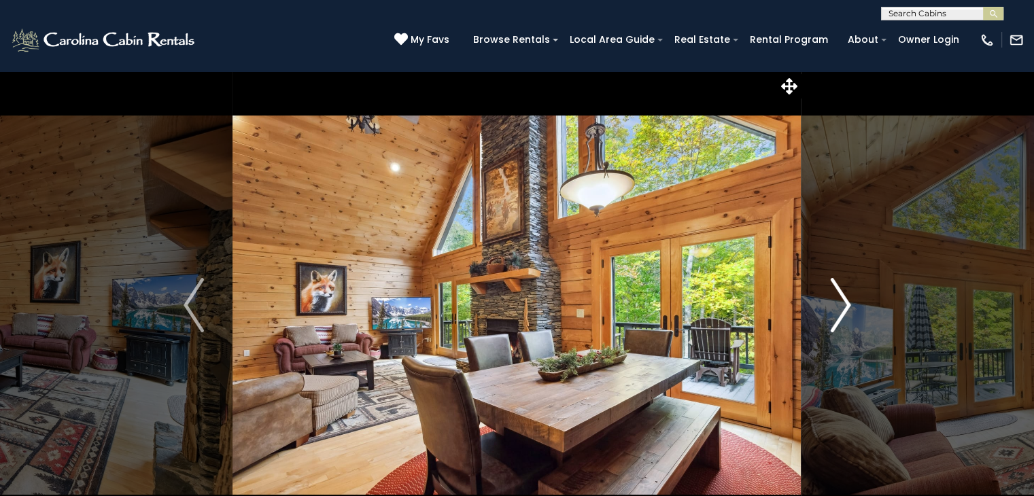
click at [847, 305] on img "Next" at bounding box center [840, 305] width 20 height 54
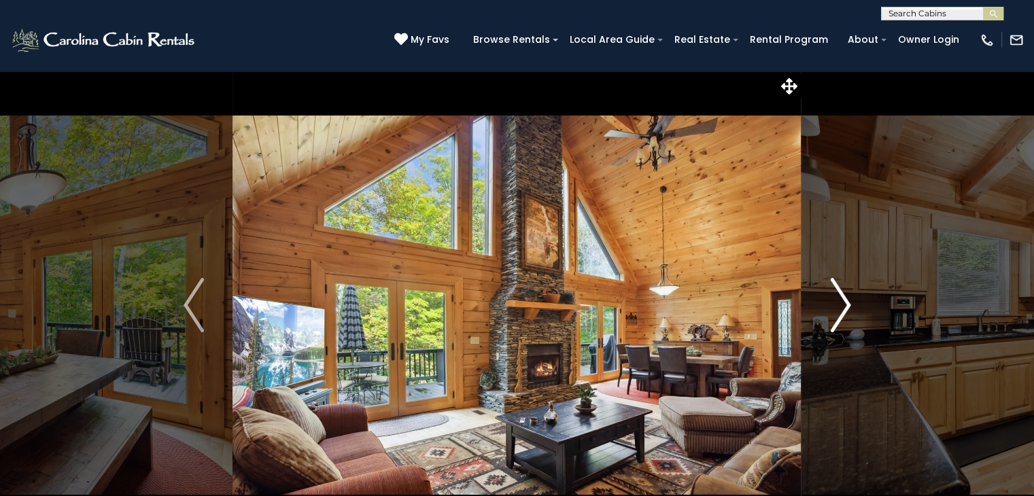
click at [847, 305] on img "Next" at bounding box center [840, 305] width 20 height 54
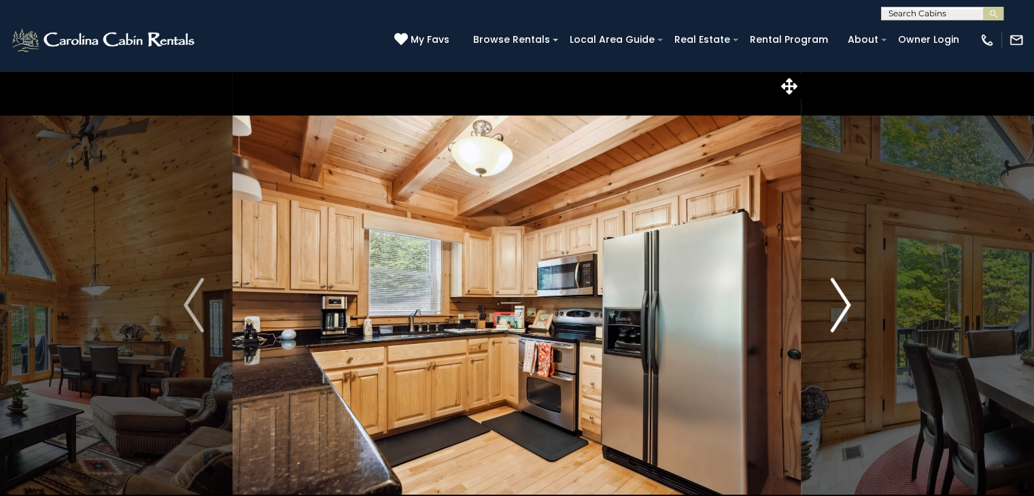
click at [847, 305] on img "Next" at bounding box center [840, 305] width 20 height 54
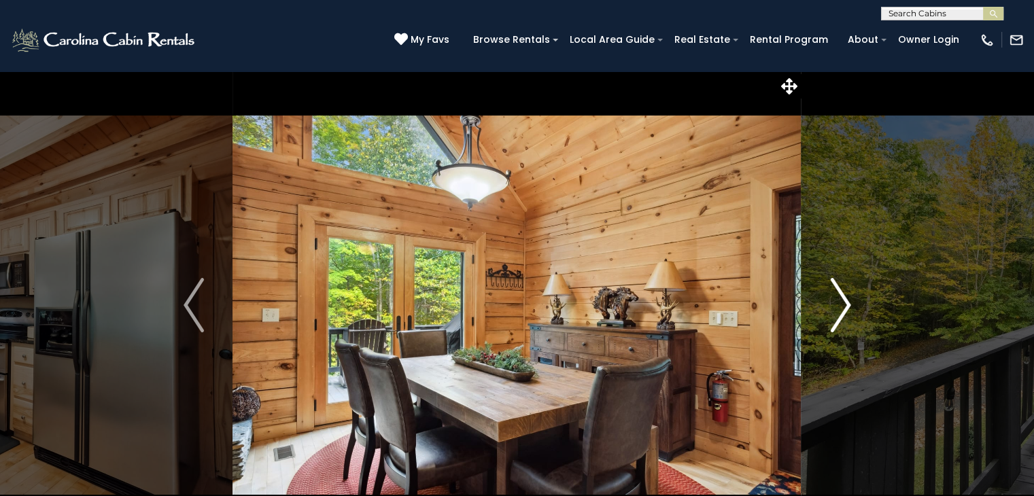
click at [847, 305] on img "Next" at bounding box center [840, 305] width 20 height 54
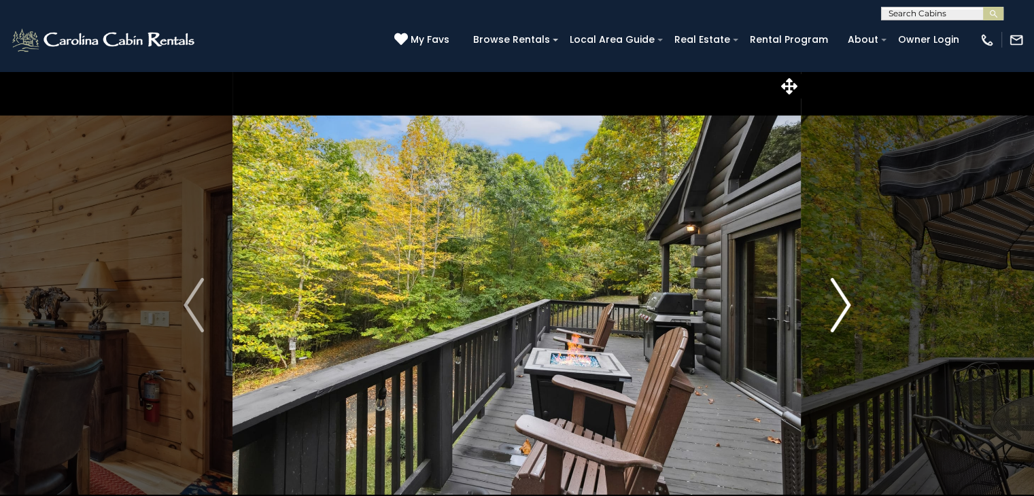
click at [847, 305] on img "Next" at bounding box center [840, 305] width 20 height 54
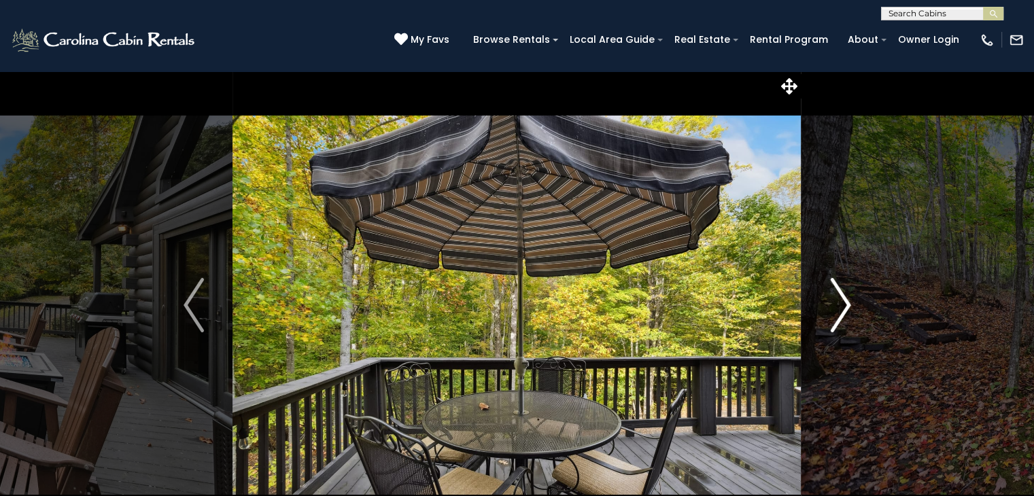
click at [847, 305] on img "Next" at bounding box center [840, 305] width 20 height 54
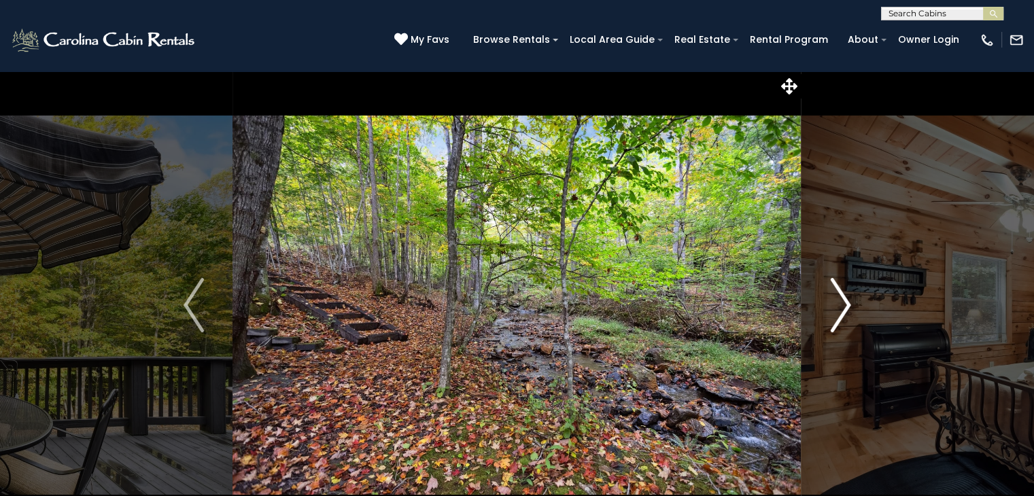
click at [847, 305] on img "Next" at bounding box center [840, 305] width 20 height 54
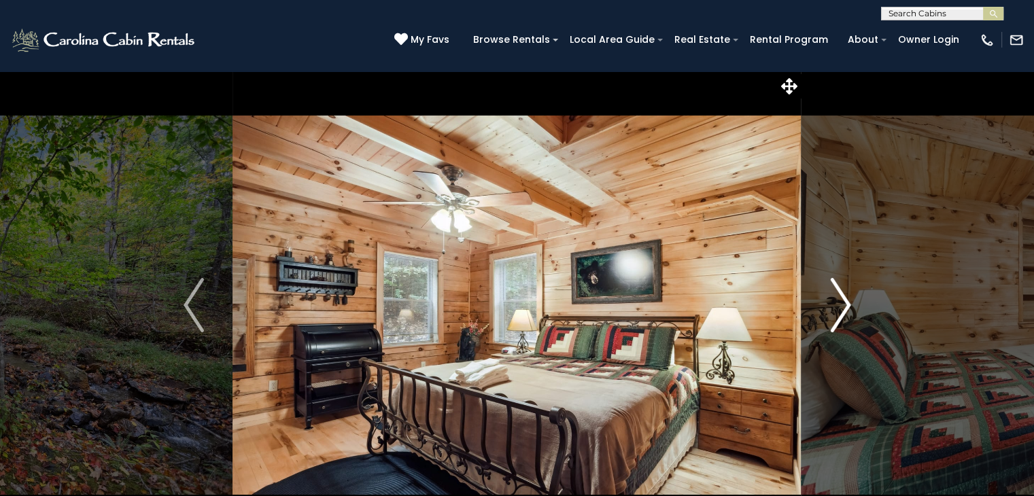
click at [847, 305] on img "Next" at bounding box center [840, 305] width 20 height 54
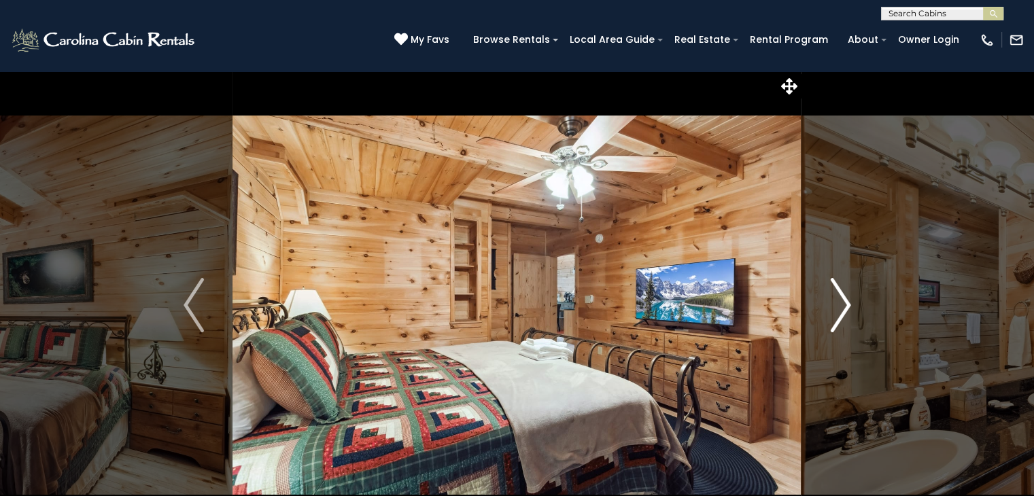
click at [847, 305] on img "Next" at bounding box center [840, 305] width 20 height 54
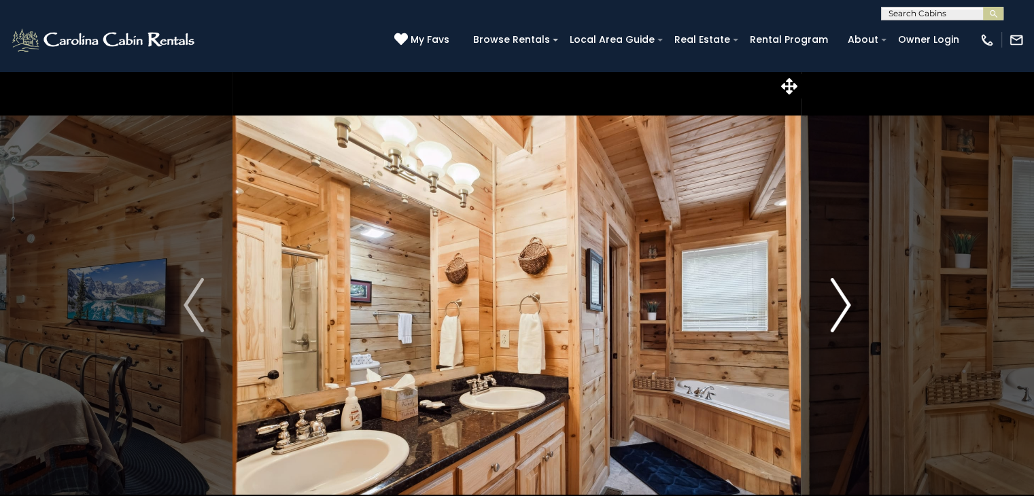
click at [847, 305] on img "Next" at bounding box center [840, 305] width 20 height 54
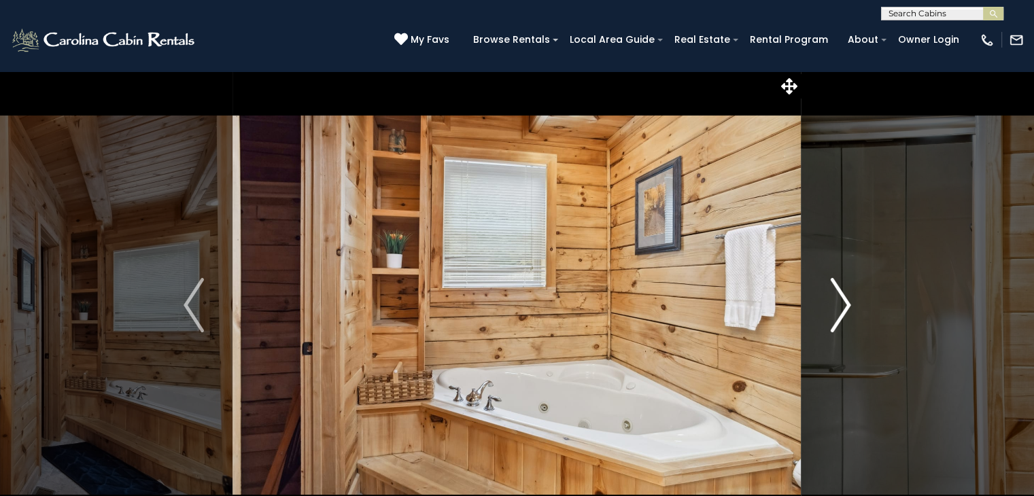
click at [847, 305] on img "Next" at bounding box center [840, 305] width 20 height 54
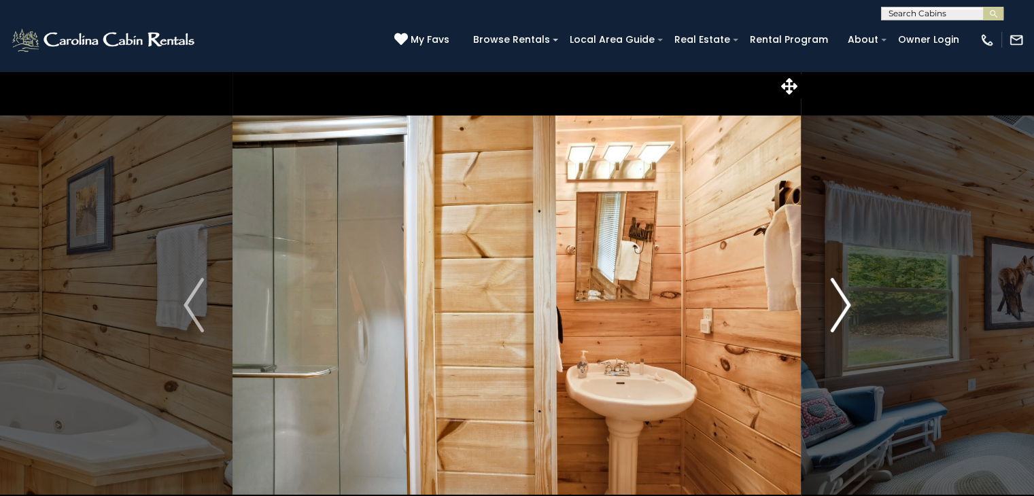
click at [847, 305] on img "Next" at bounding box center [840, 305] width 20 height 54
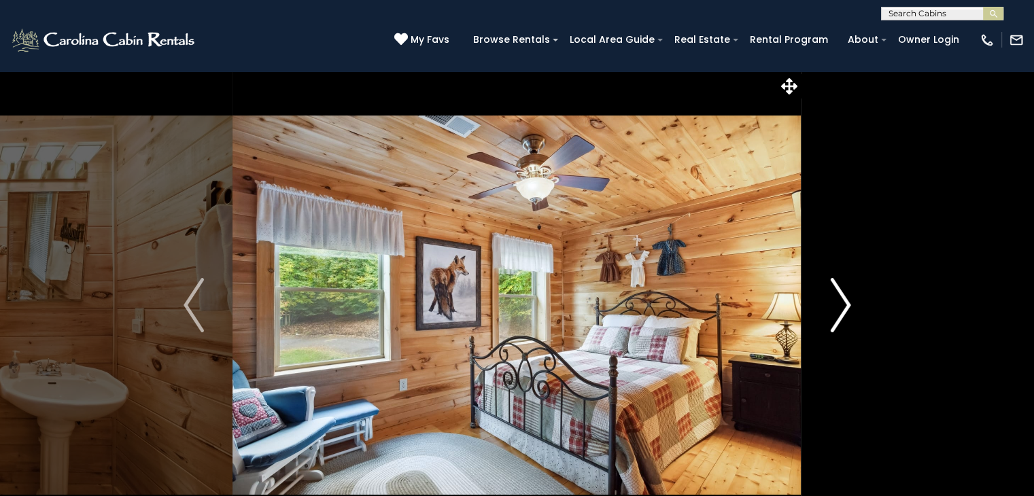
click at [847, 305] on img "Next" at bounding box center [840, 305] width 20 height 54
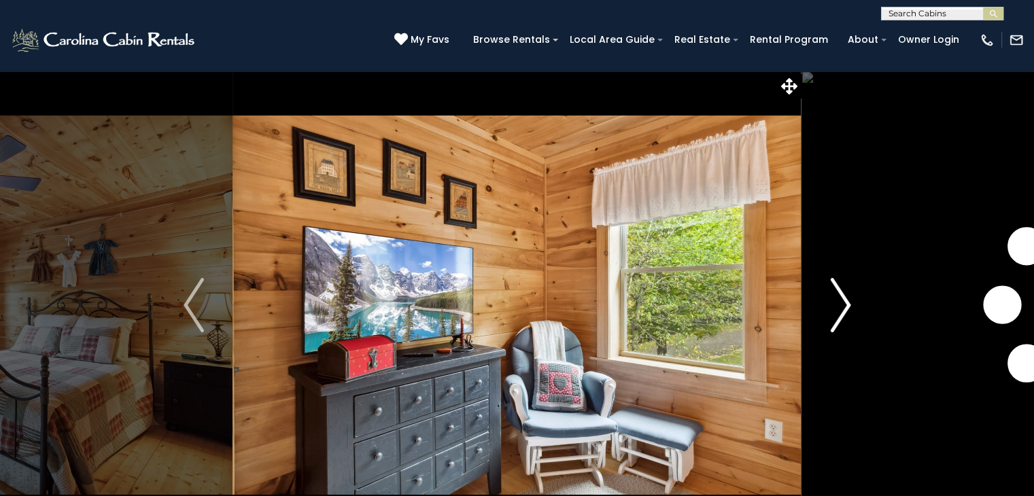
click at [847, 305] on img "Next" at bounding box center [840, 305] width 20 height 54
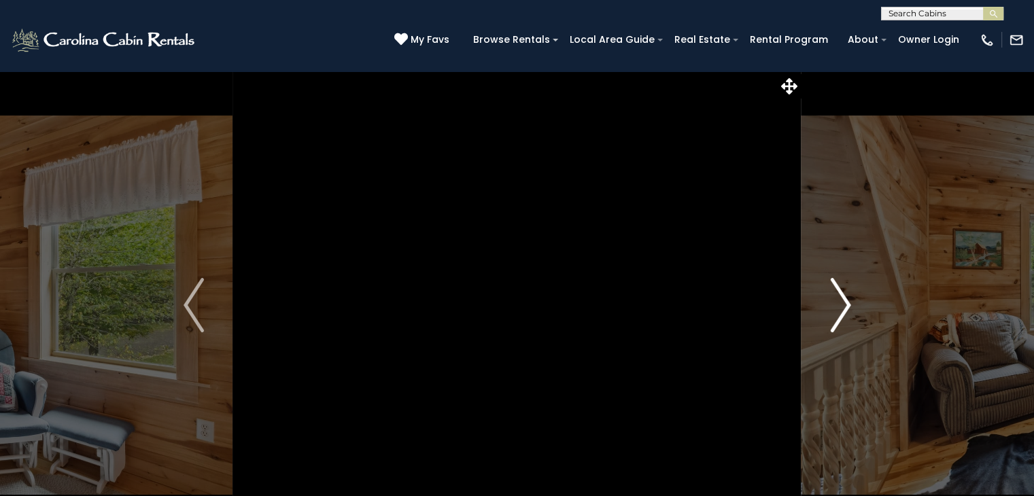
click at [847, 305] on img "Next" at bounding box center [840, 305] width 20 height 54
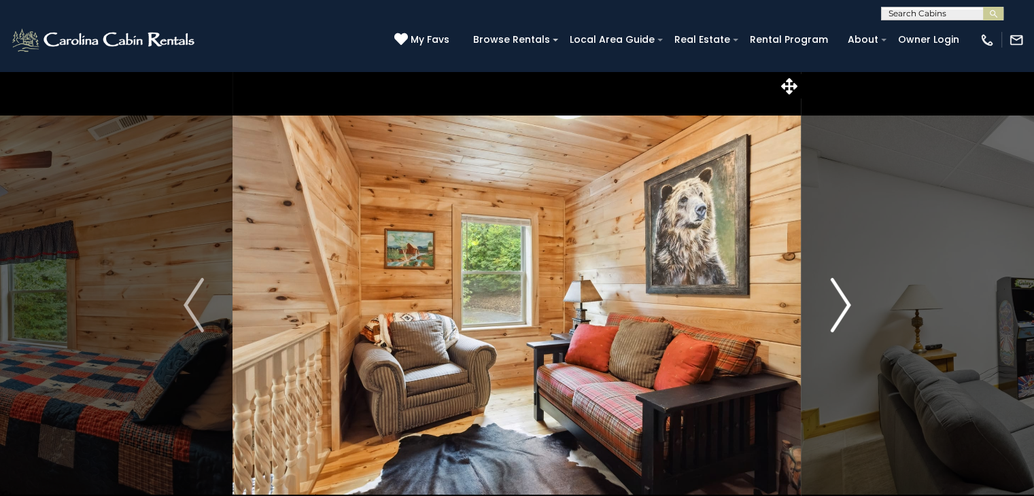
click at [847, 305] on img "Next" at bounding box center [840, 305] width 20 height 54
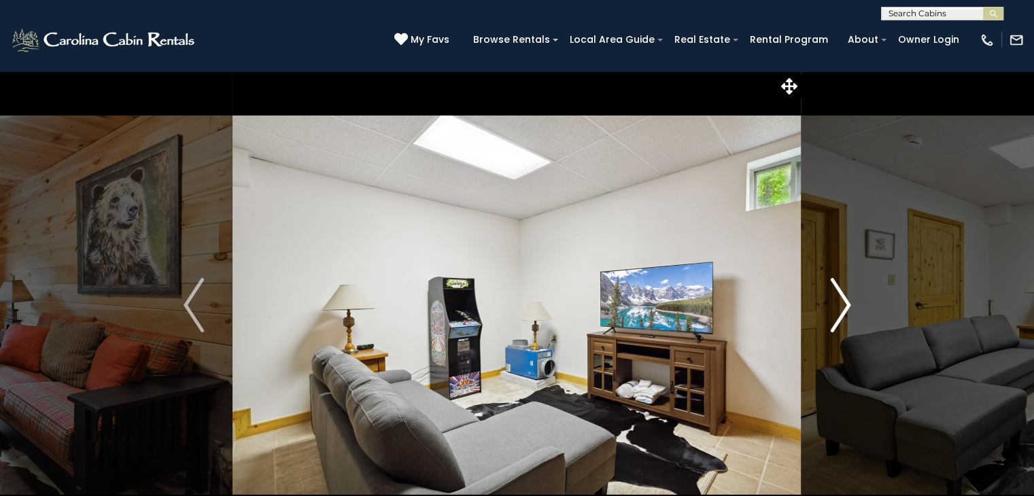
click at [847, 305] on img "Next" at bounding box center [840, 305] width 20 height 54
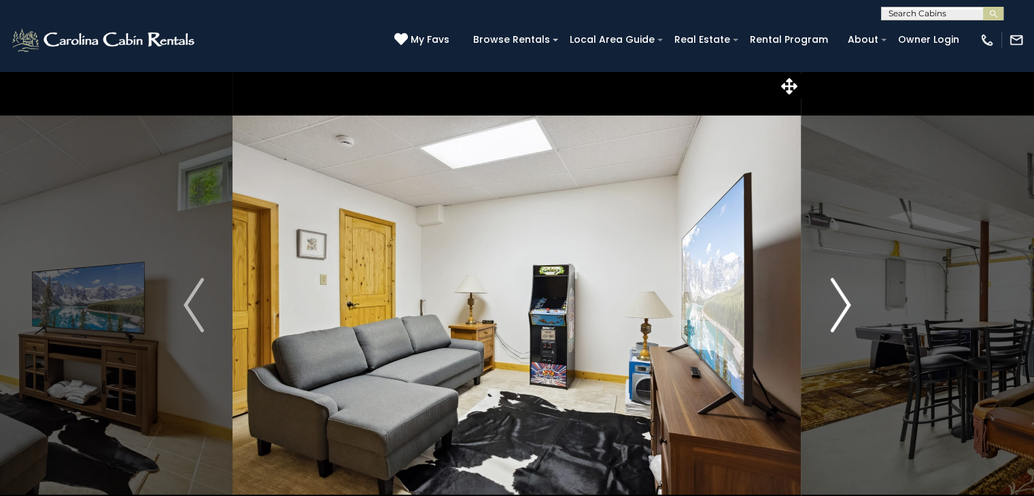
click at [856, 299] on button "Next" at bounding box center [841, 305] width 78 height 469
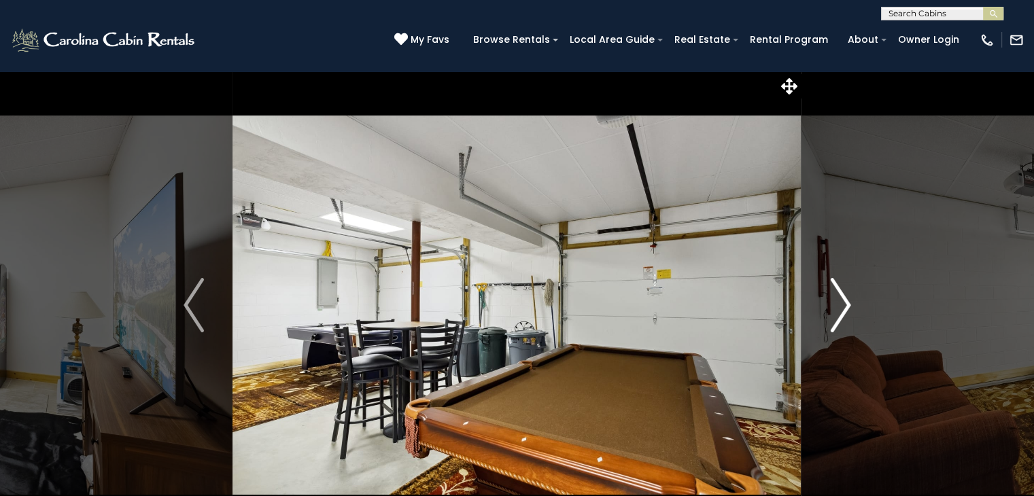
click at [856, 299] on button "Next" at bounding box center [841, 305] width 78 height 469
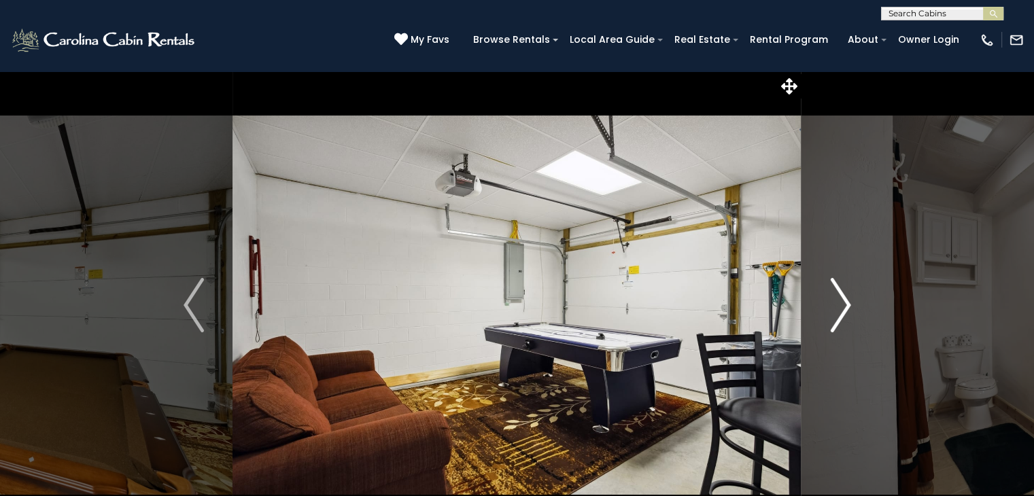
click at [856, 299] on button "Next" at bounding box center [841, 305] width 78 height 469
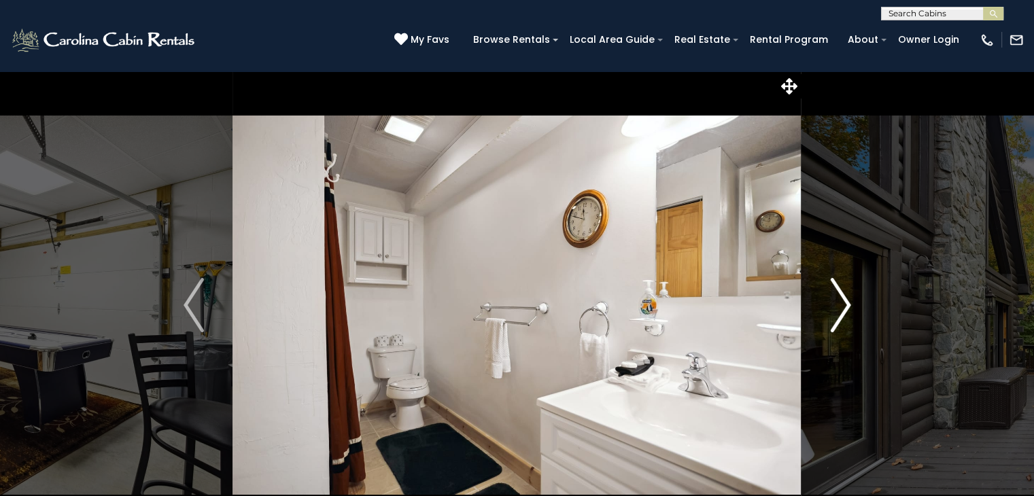
click at [856, 299] on button "Next" at bounding box center [841, 305] width 78 height 469
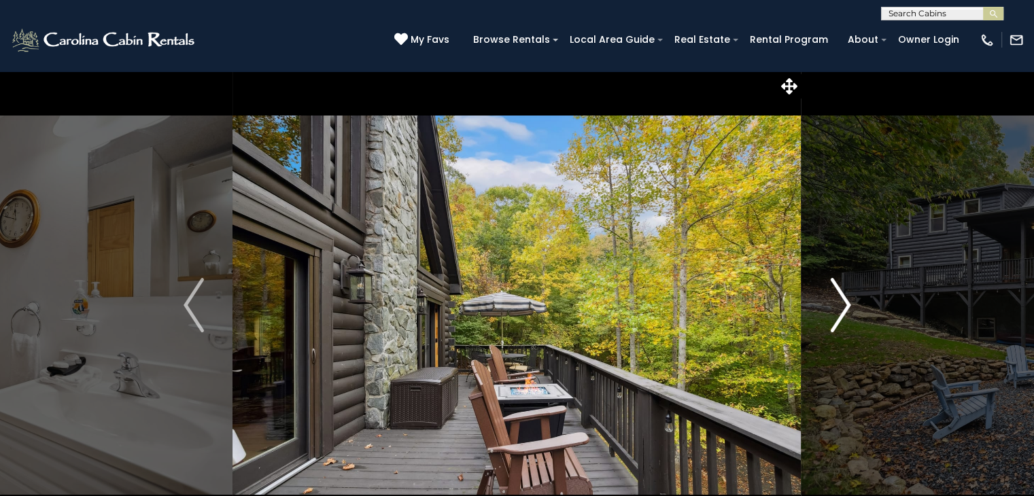
click at [856, 299] on button "Next" at bounding box center [841, 305] width 78 height 469
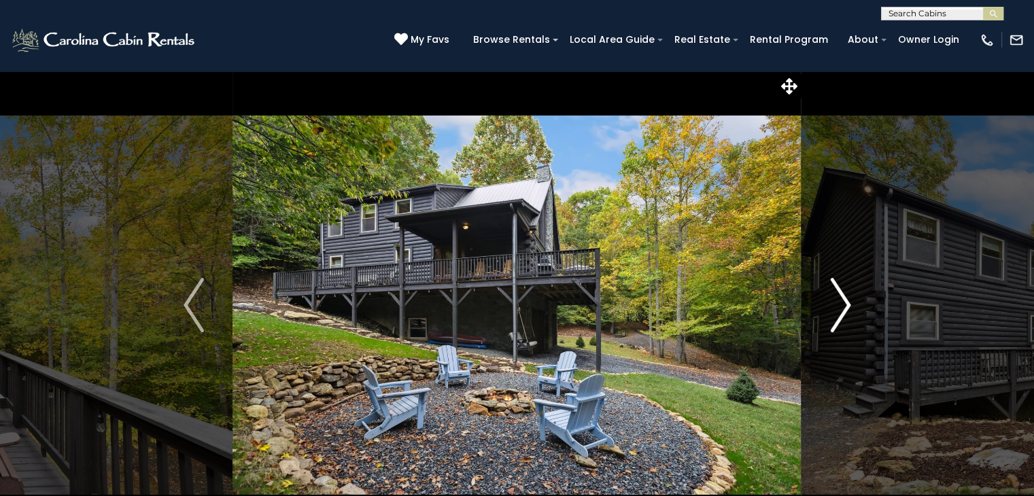
click at [856, 299] on button "Next" at bounding box center [841, 305] width 78 height 469
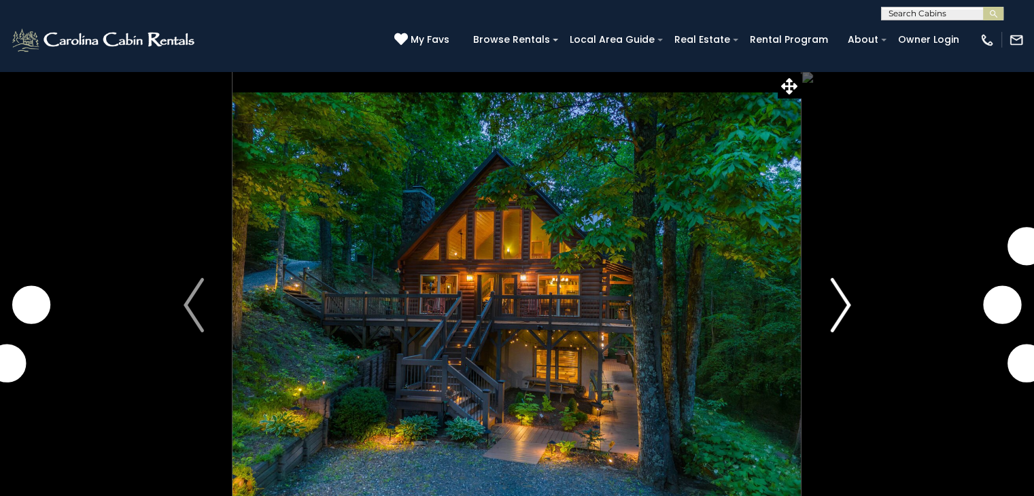
click at [843, 303] on img "Next" at bounding box center [840, 305] width 20 height 54
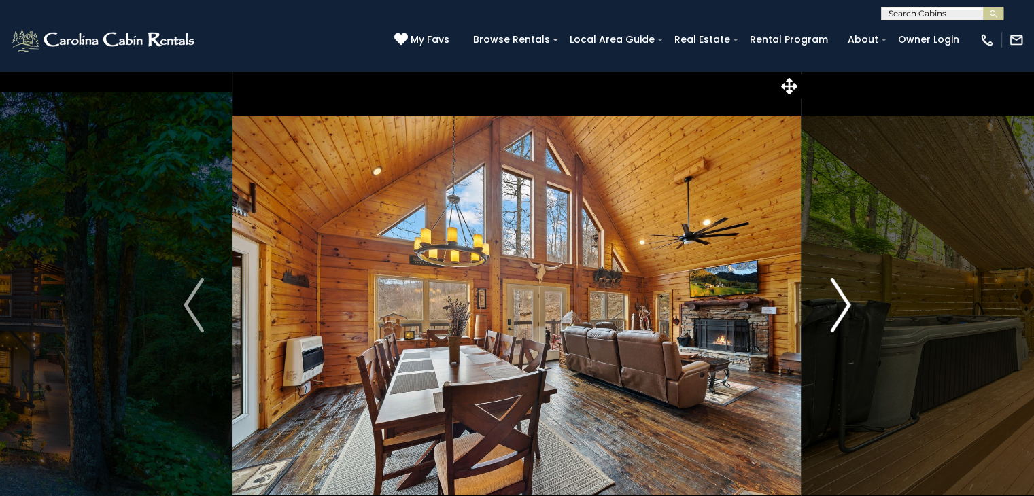
click at [843, 303] on img "Next" at bounding box center [840, 305] width 20 height 54
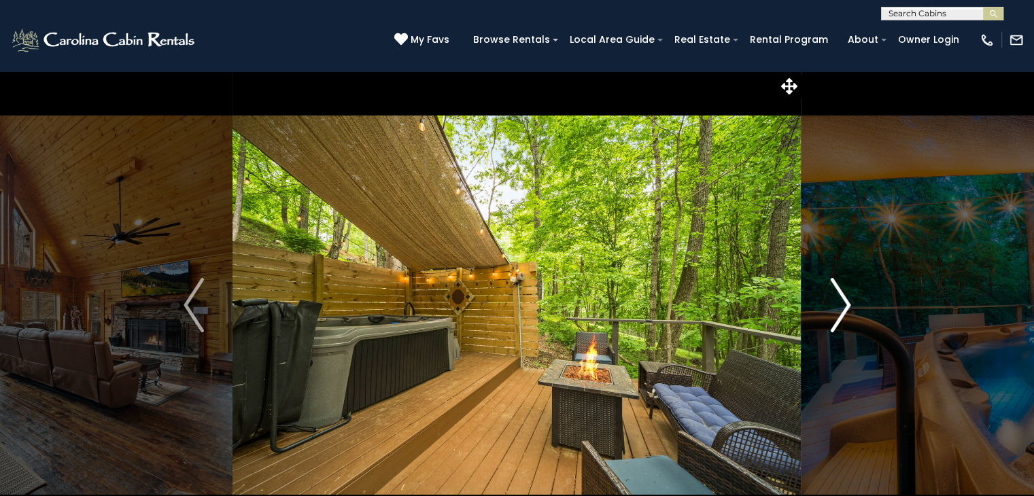
click at [843, 303] on img "Next" at bounding box center [840, 305] width 20 height 54
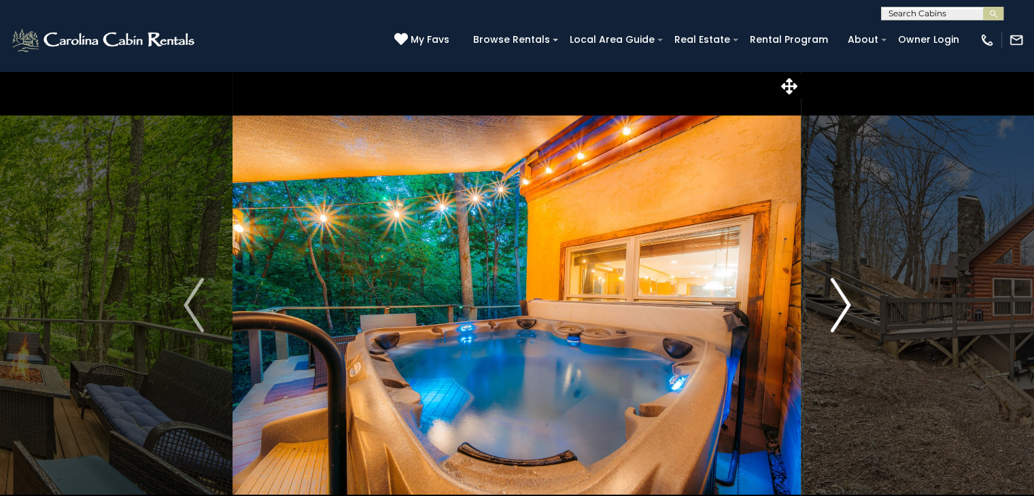
click at [843, 303] on img "Next" at bounding box center [840, 305] width 20 height 54
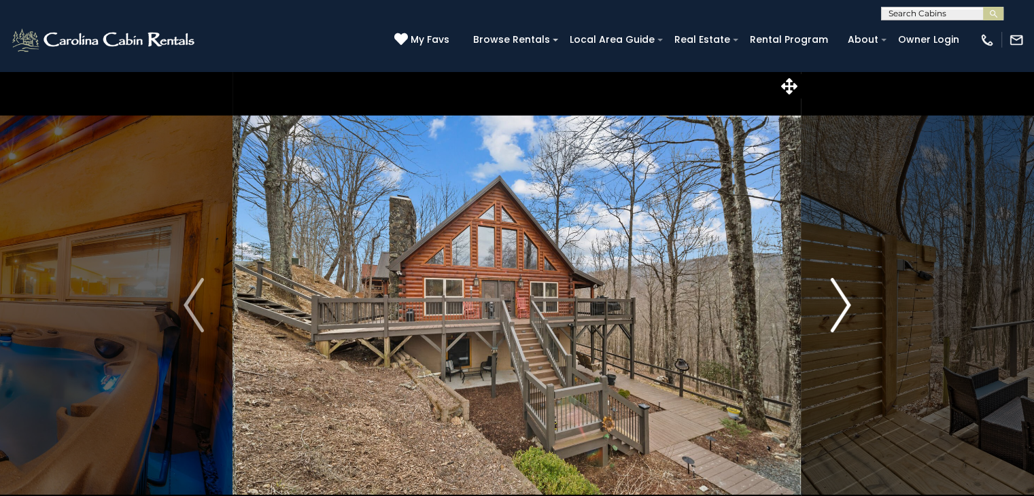
click at [843, 303] on img "Next" at bounding box center [840, 305] width 20 height 54
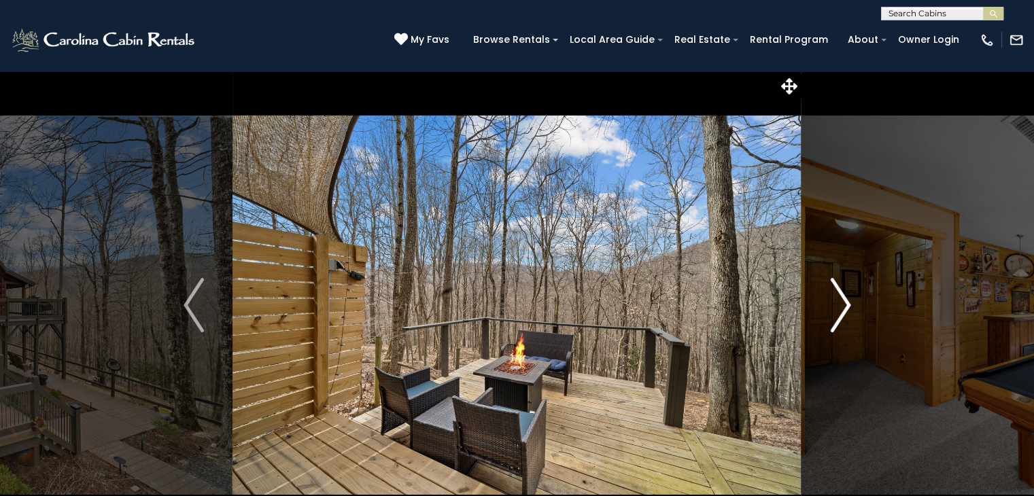
click at [843, 303] on img "Next" at bounding box center [840, 305] width 20 height 54
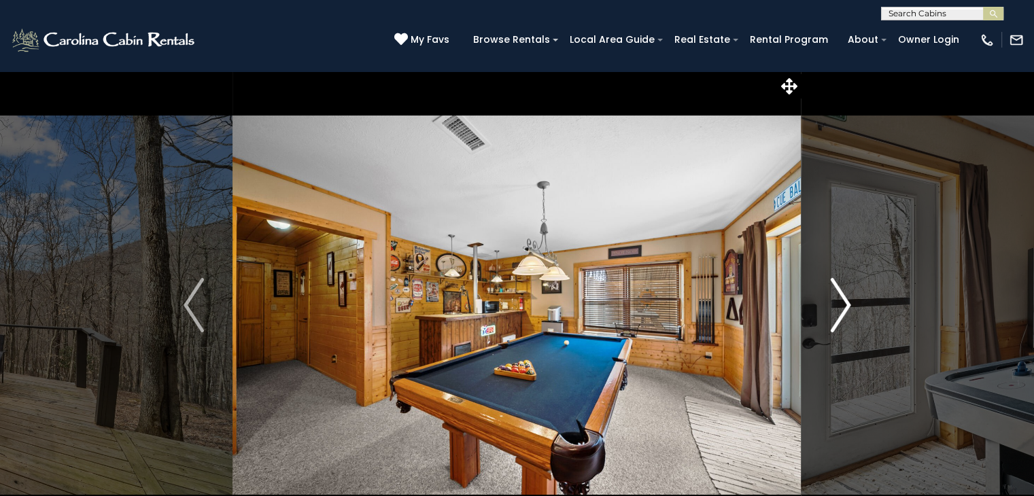
click at [843, 303] on img "Next" at bounding box center [840, 305] width 20 height 54
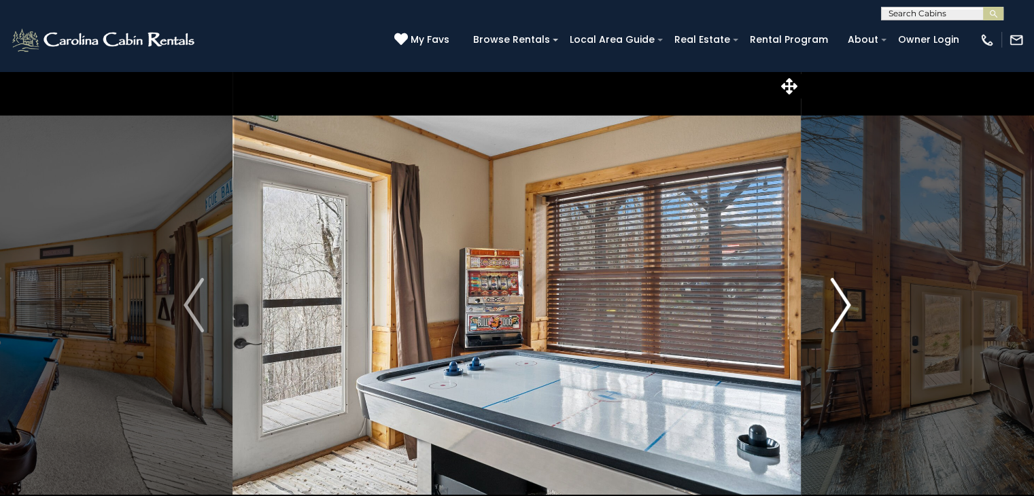
click at [843, 303] on img "Next" at bounding box center [840, 305] width 20 height 54
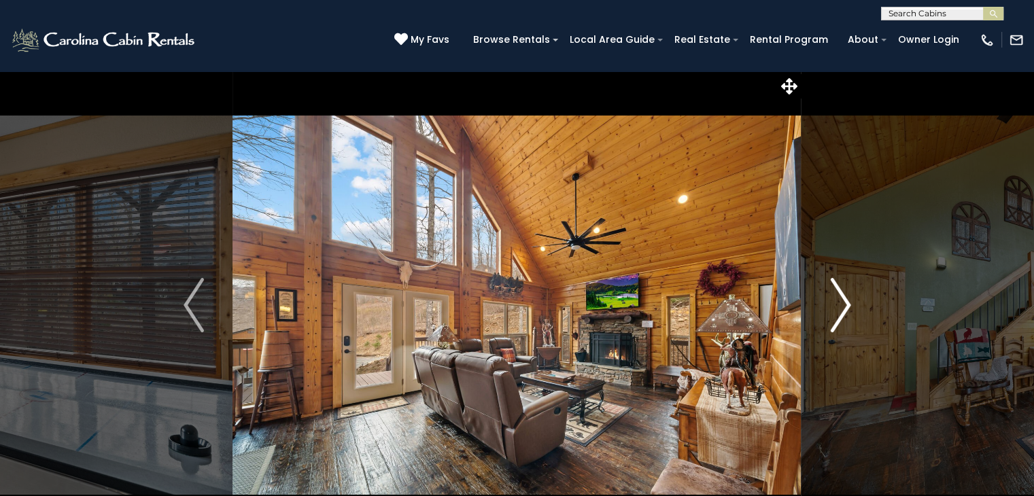
click at [843, 303] on img "Next" at bounding box center [840, 305] width 20 height 54
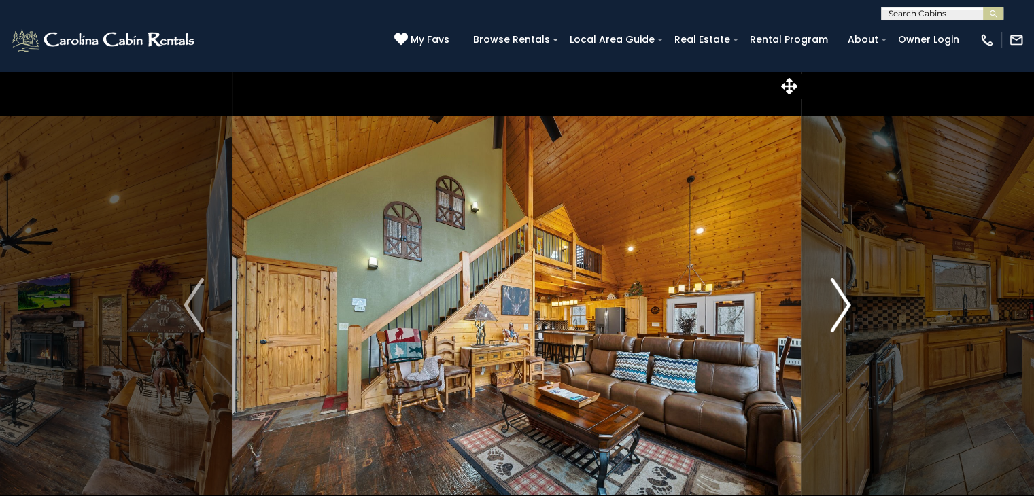
click at [843, 303] on img "Next" at bounding box center [840, 305] width 20 height 54
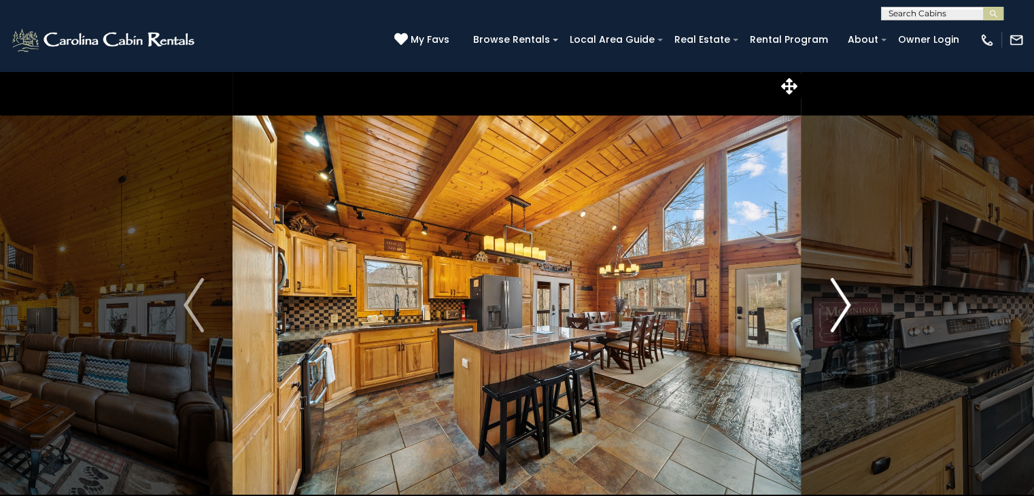
click at [843, 303] on img "Next" at bounding box center [840, 305] width 20 height 54
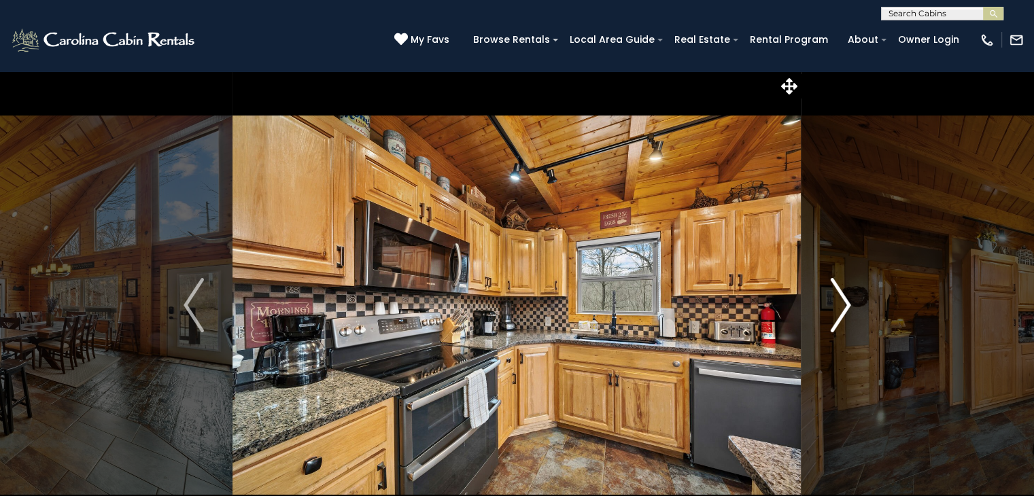
click at [843, 303] on img "Next" at bounding box center [840, 305] width 20 height 54
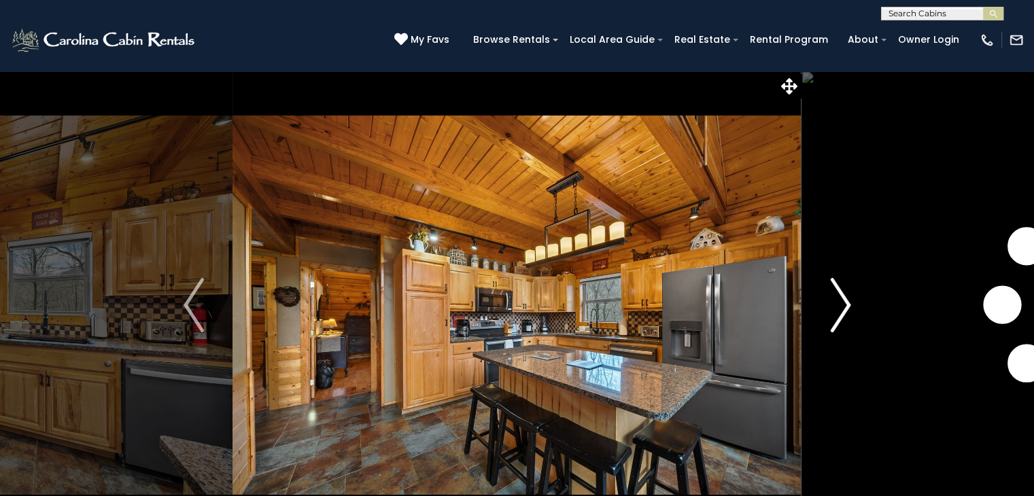
click at [843, 303] on img "Next" at bounding box center [840, 305] width 20 height 54
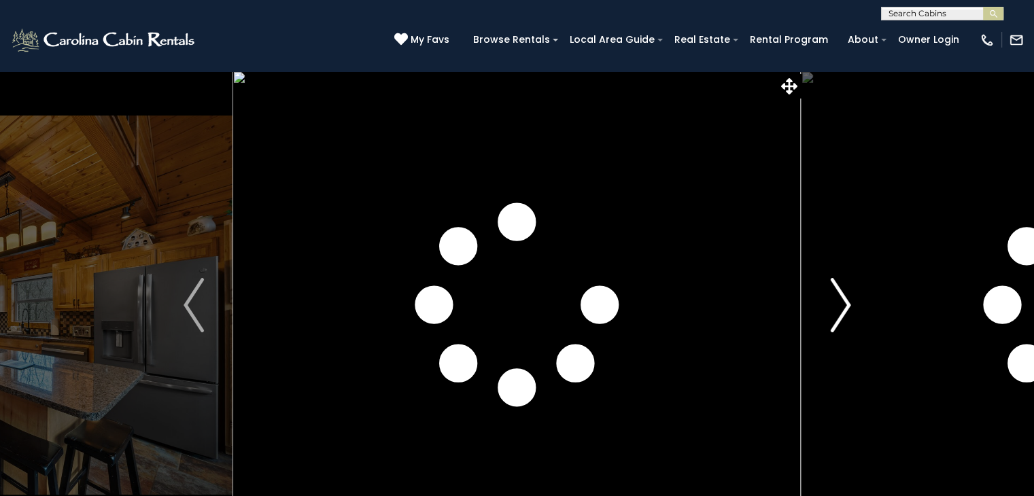
click at [843, 303] on img "Next" at bounding box center [840, 305] width 20 height 54
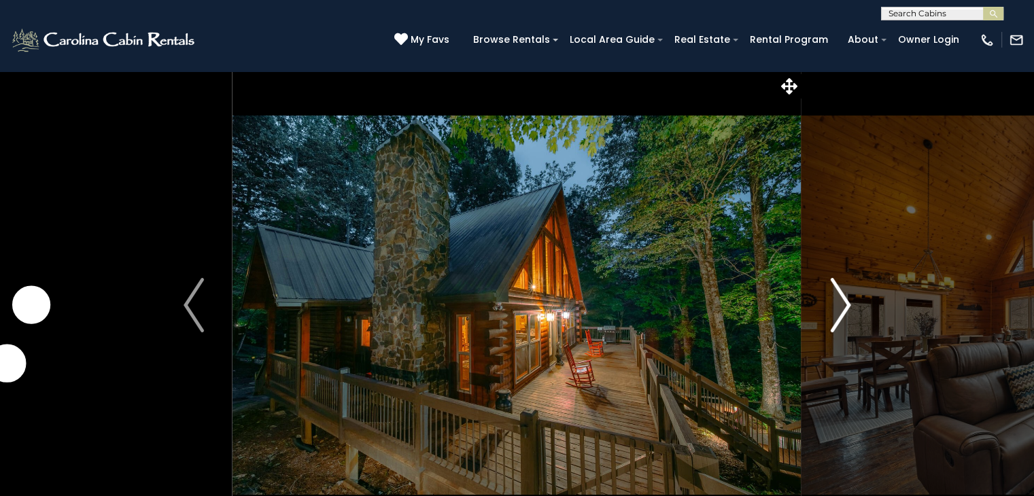
click at [843, 303] on img "Next" at bounding box center [840, 305] width 20 height 54
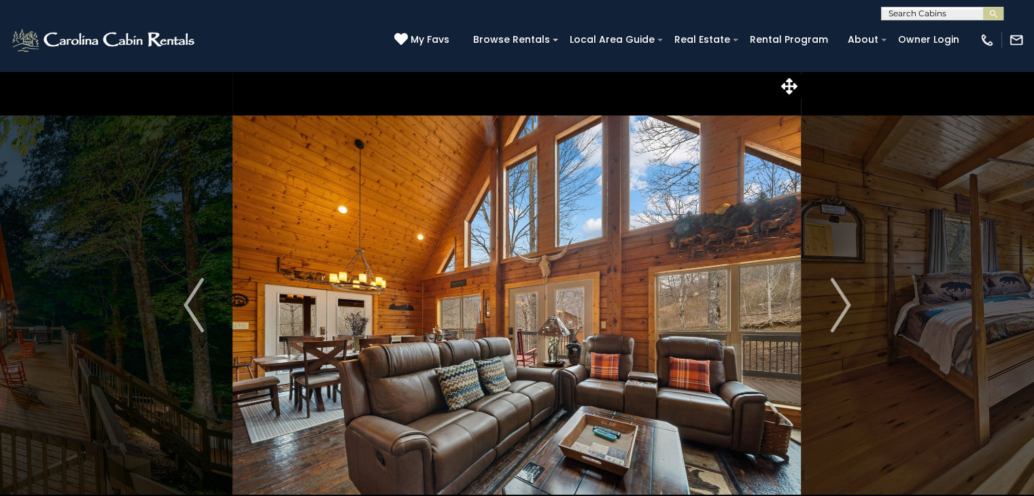
click at [790, 85] on icon at bounding box center [789, 86] width 16 height 16
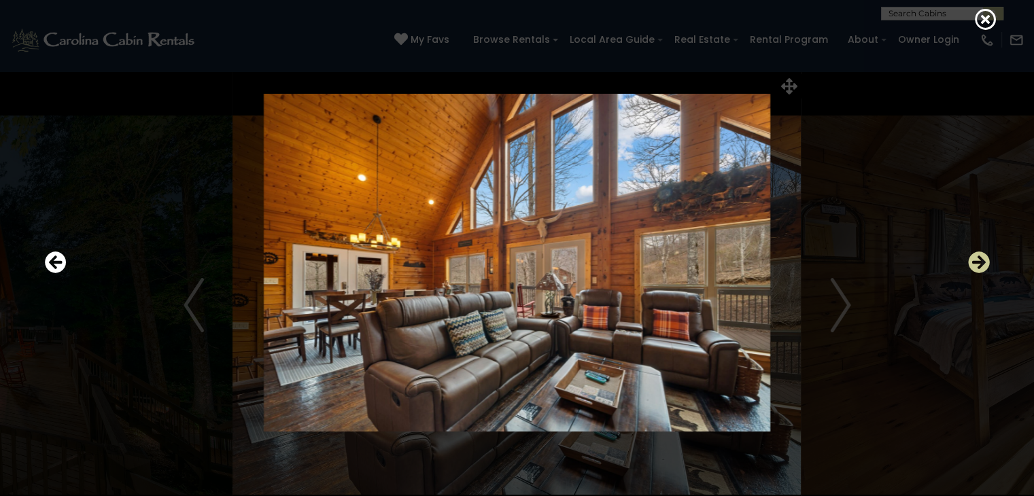
click at [979, 270] on icon "Next" at bounding box center [979, 263] width 22 height 22
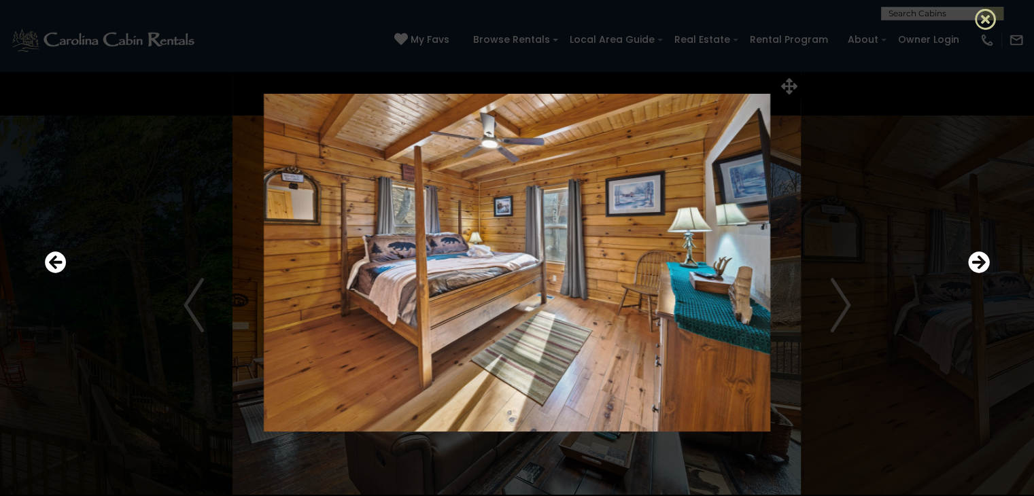
click at [982, 18] on icon at bounding box center [986, 19] width 22 height 22
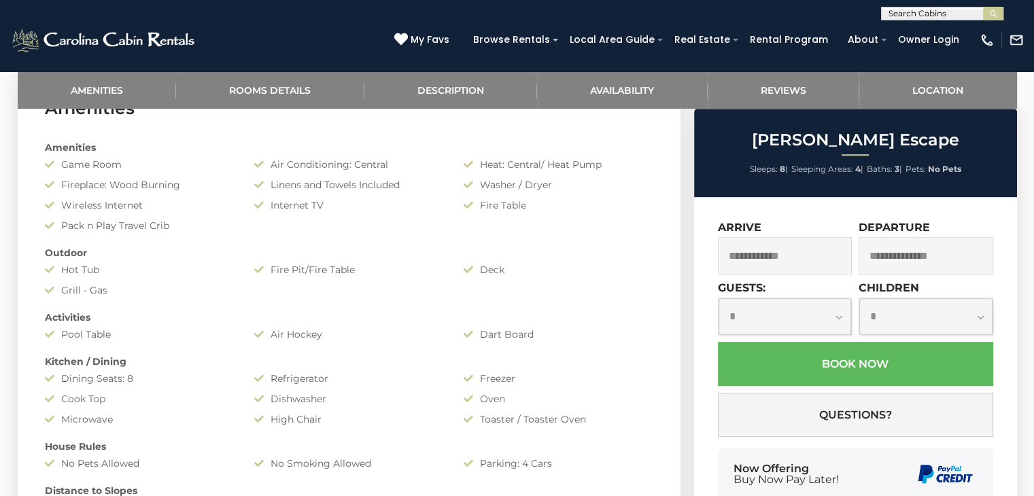
scroll to position [661, 0]
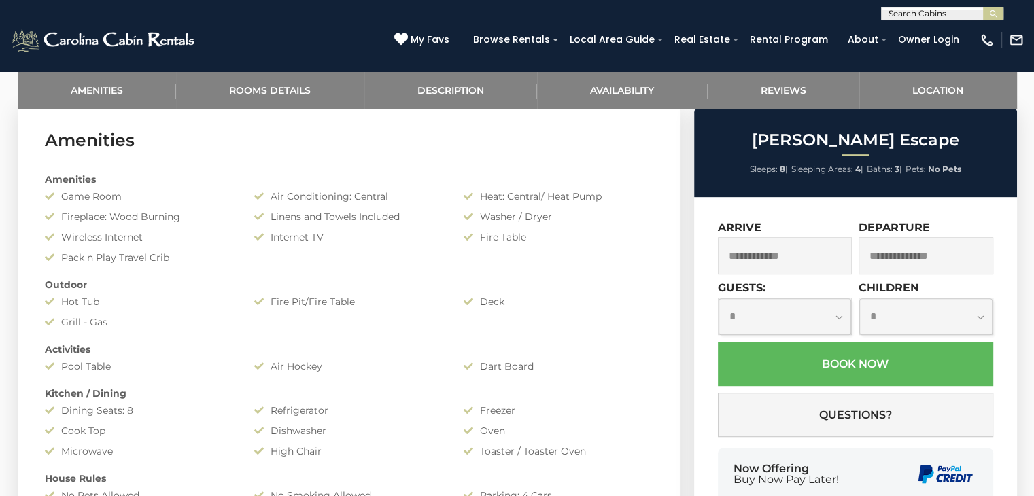
click at [757, 262] on input "text" at bounding box center [785, 255] width 135 height 37
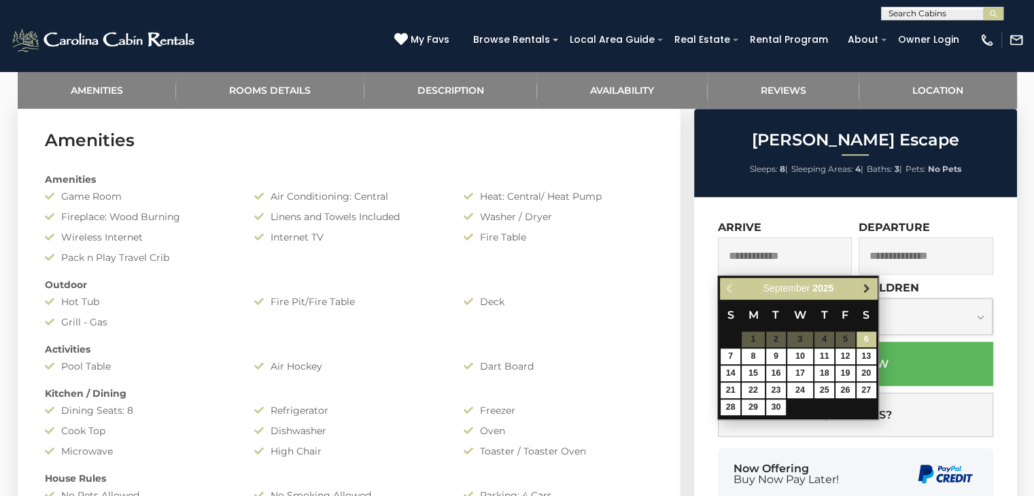
click at [868, 288] on span "Next" at bounding box center [867, 289] width 11 height 11
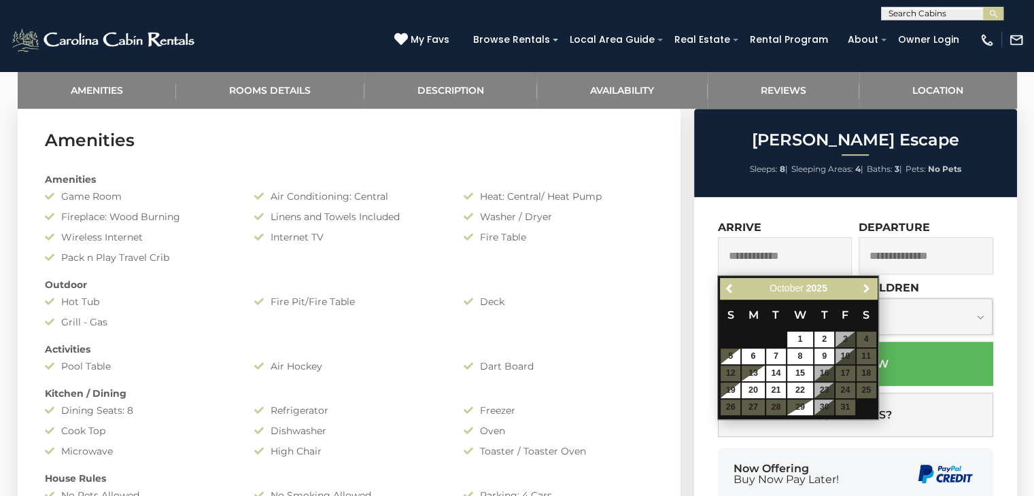
click at [868, 288] on span "Next" at bounding box center [867, 289] width 11 height 11
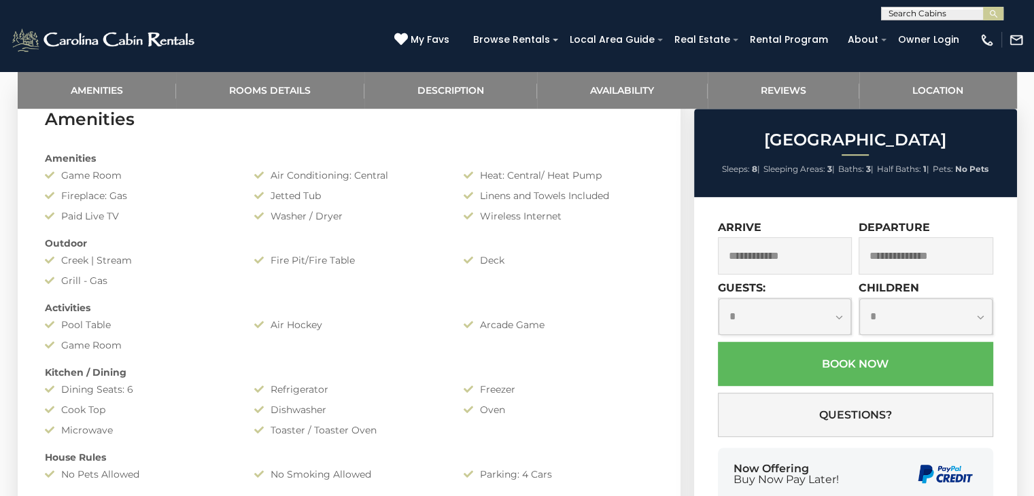
scroll to position [708, 0]
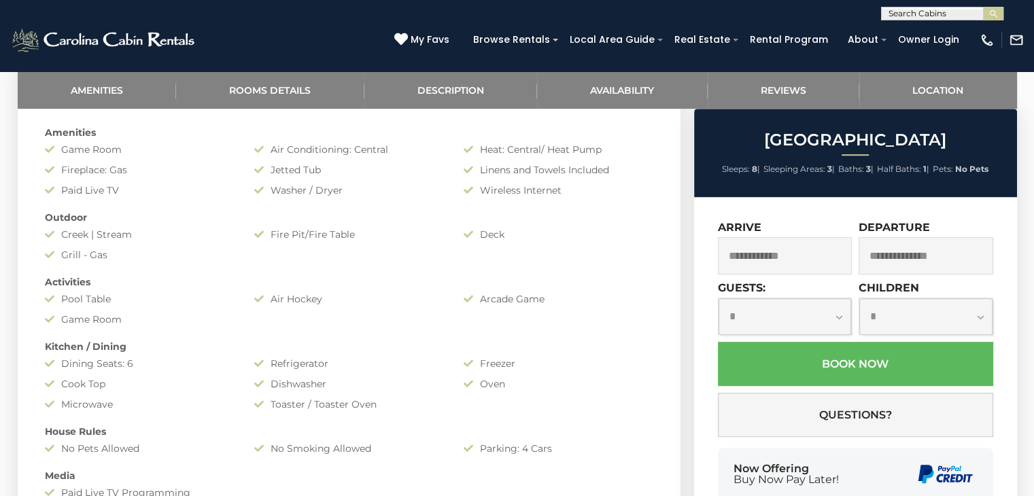
click at [800, 250] on input "text" at bounding box center [785, 255] width 135 height 37
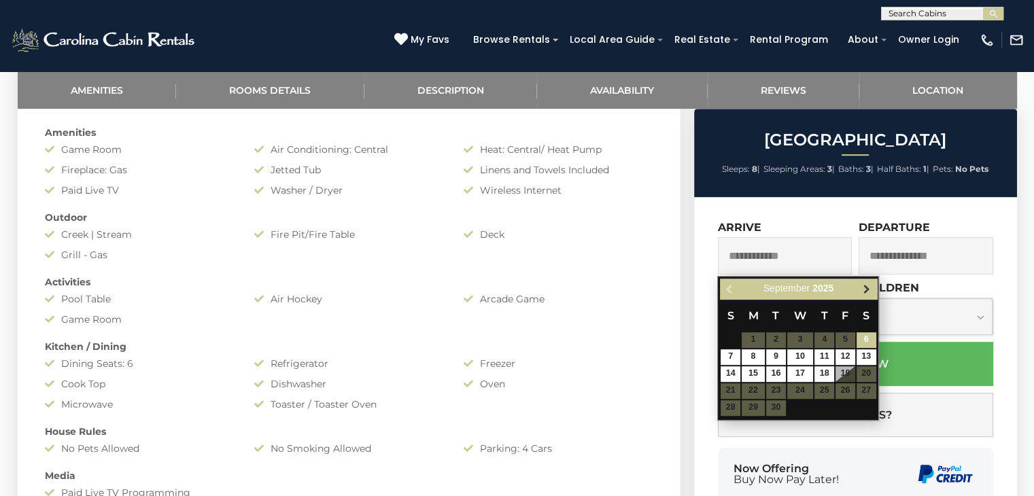
click at [872, 286] on span "Next" at bounding box center [867, 289] width 11 height 11
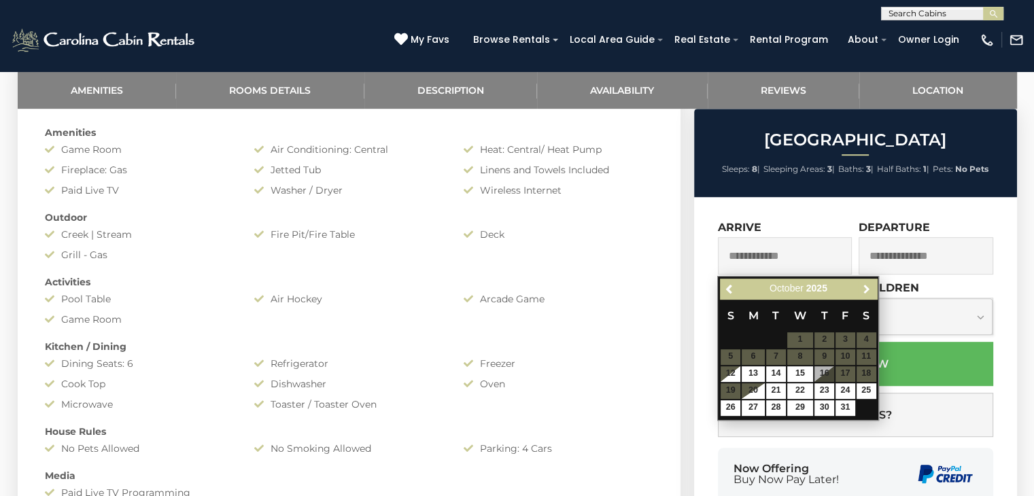
click at [872, 286] on span "Next" at bounding box center [867, 289] width 11 height 11
